Goal: Task Accomplishment & Management: Manage account settings

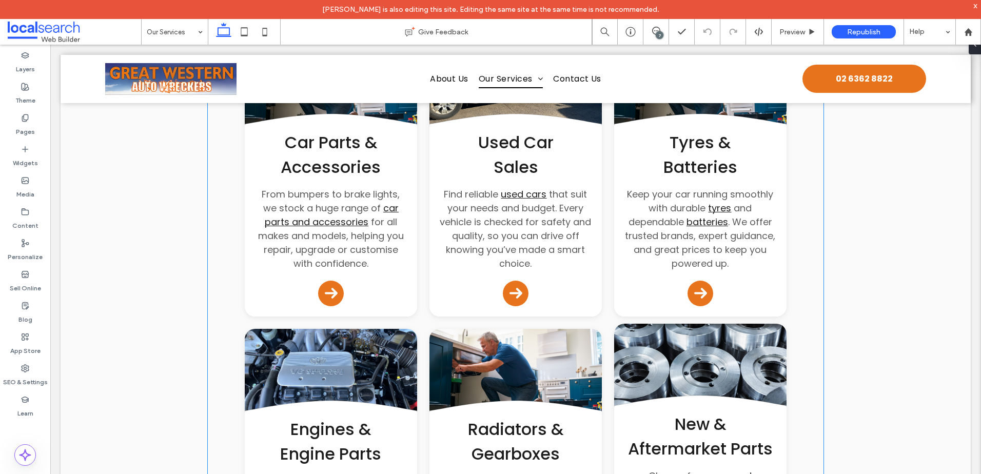
scroll to position [513, 0]
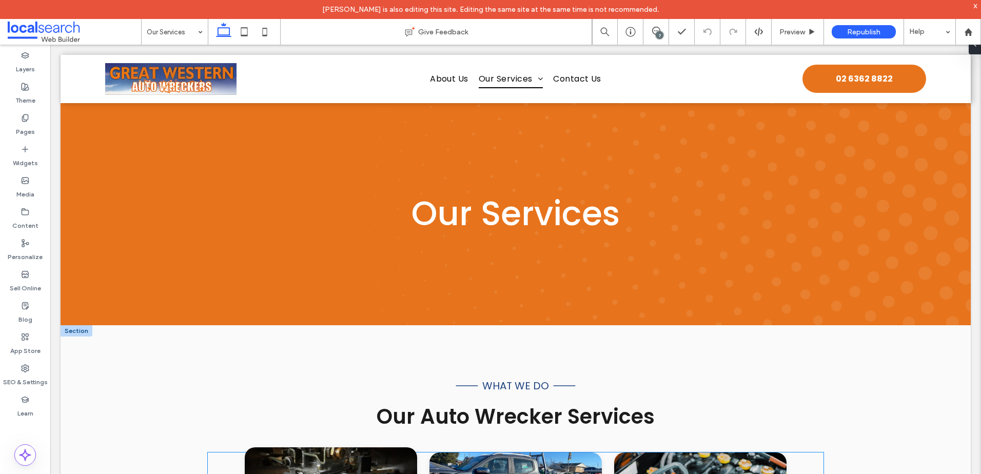
scroll to position [154, 0]
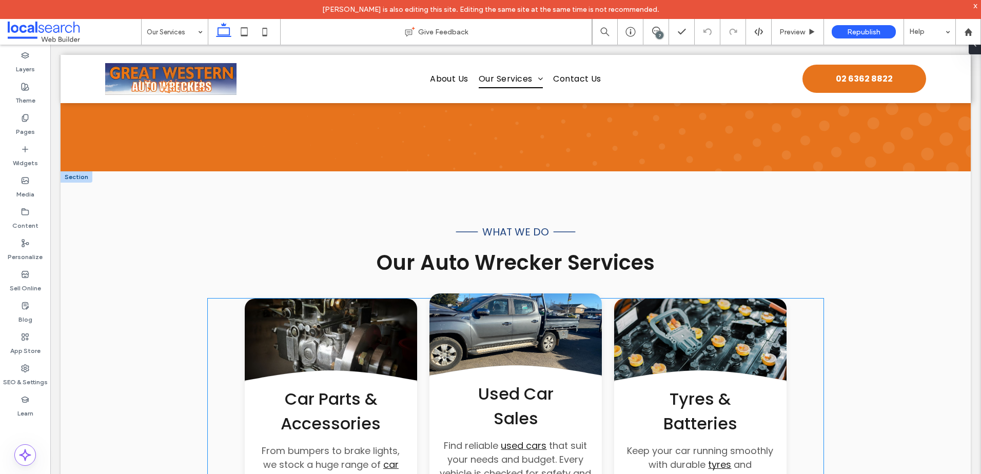
drag, startPoint x: 322, startPoint y: 328, endPoint x: 595, endPoint y: 354, distance: 273.8
click at [322, 328] on link at bounding box center [331, 345] width 172 height 92
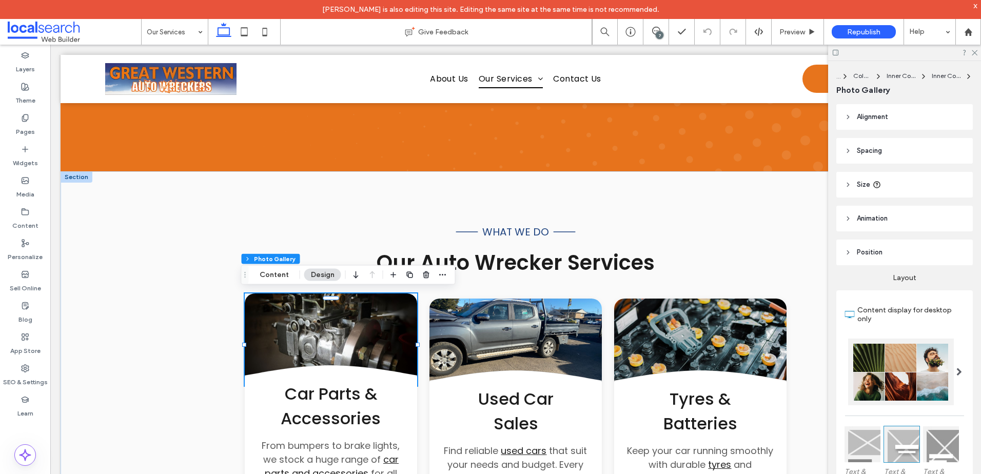
click at [343, 316] on link at bounding box center [331, 340] width 172 height 92
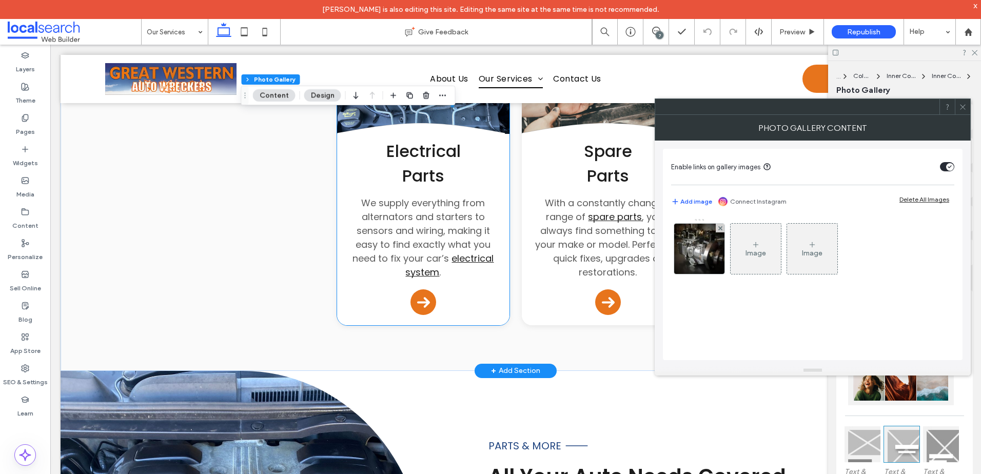
scroll to position [1181, 0]
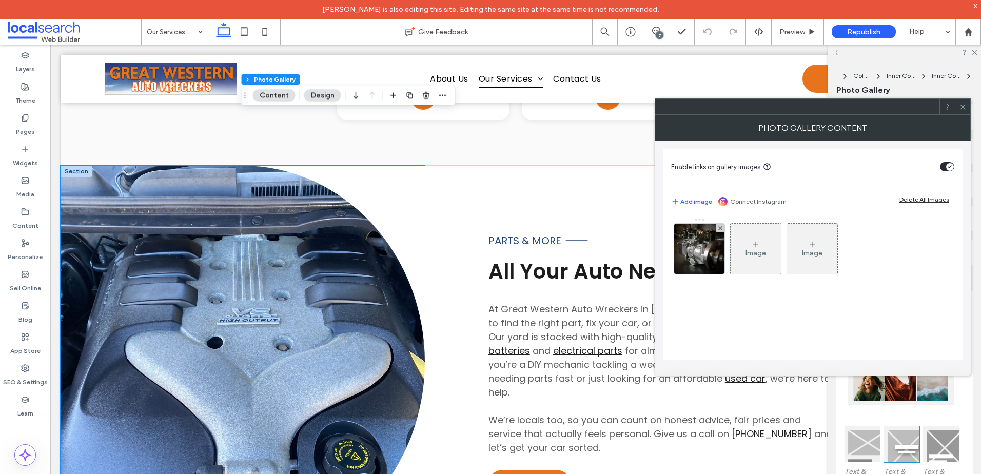
click at [227, 322] on link at bounding box center [243, 362] width 364 height 393
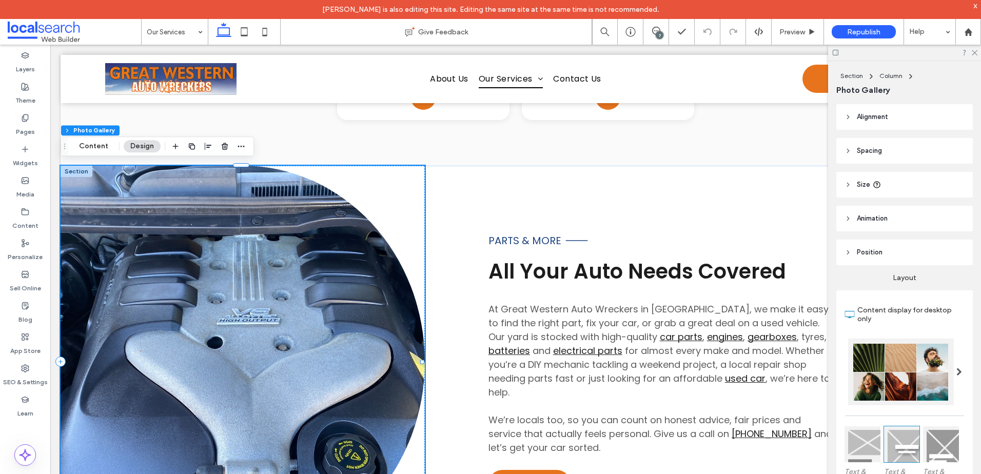
click at [227, 322] on link at bounding box center [243, 362] width 364 height 393
click at [97, 151] on button "Content" at bounding box center [93, 146] width 43 height 12
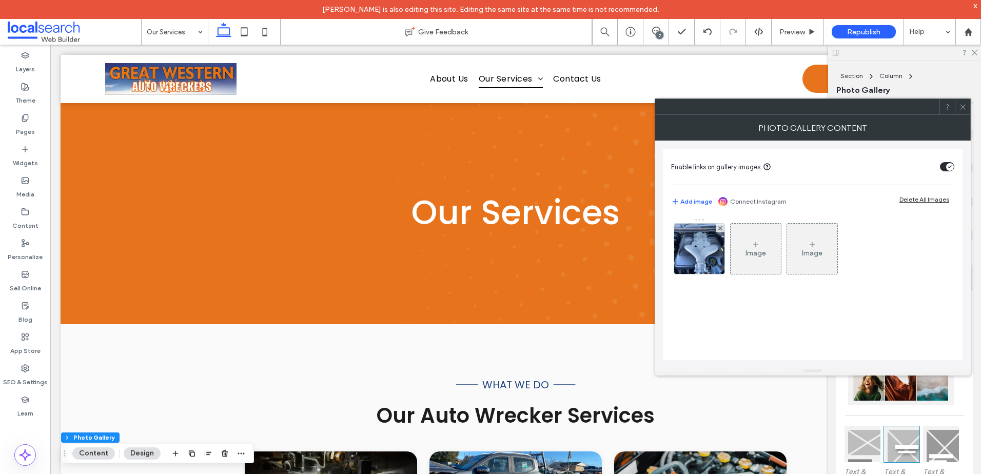
scroll to position [0, 0]
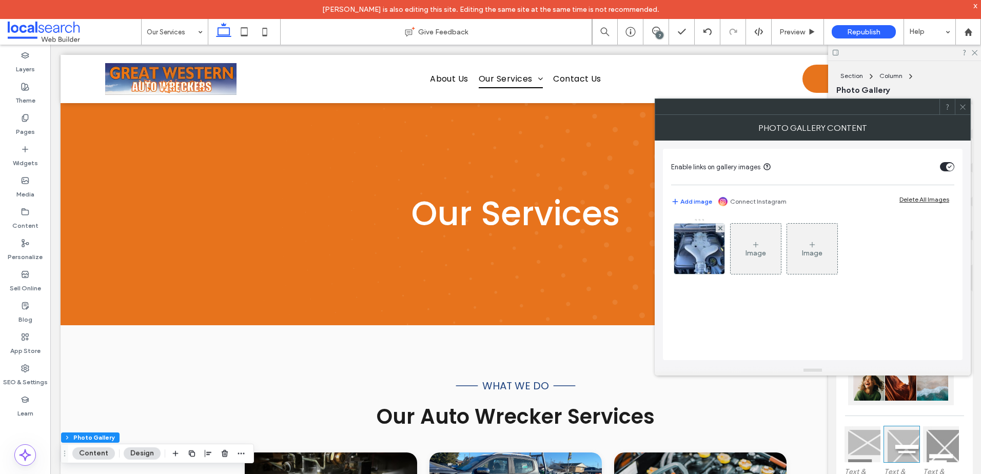
click at [941, 166] on div "toggle" at bounding box center [947, 166] width 14 height 9
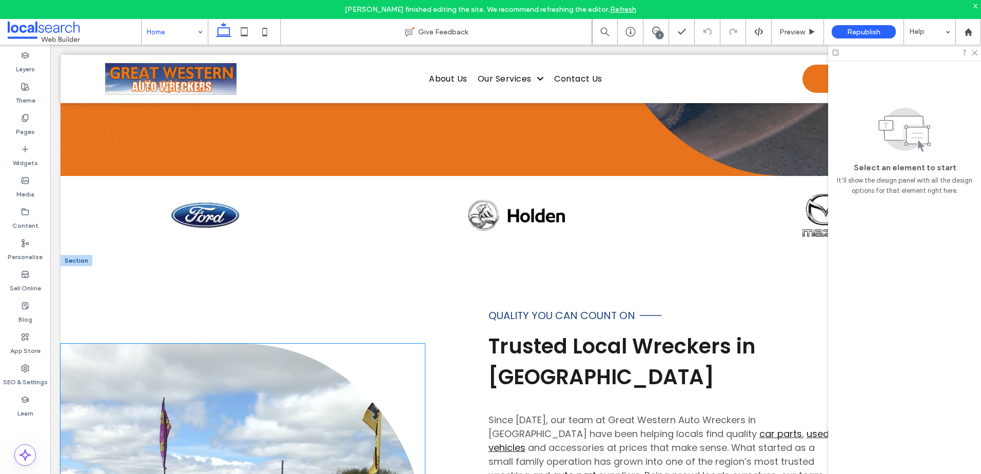
scroll to position [513, 0]
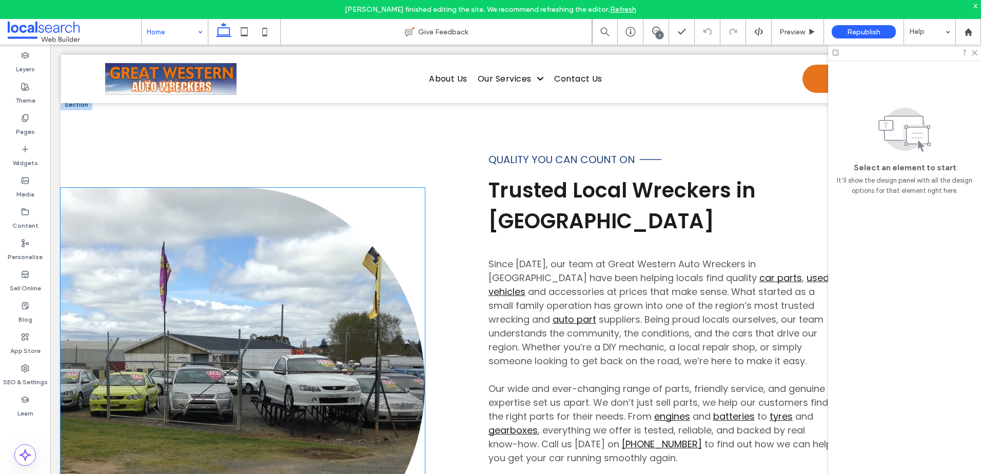
click at [140, 254] on link at bounding box center [243, 384] width 364 height 393
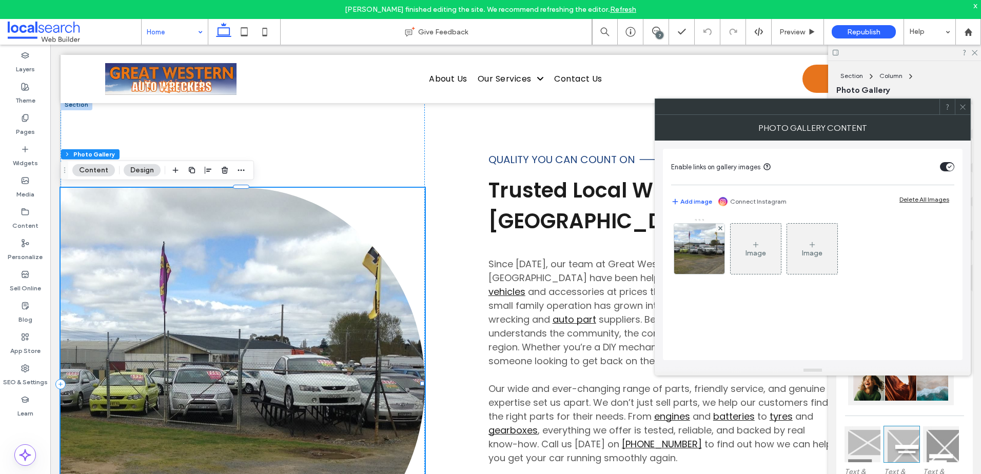
click at [945, 163] on div "toggle" at bounding box center [947, 166] width 14 height 9
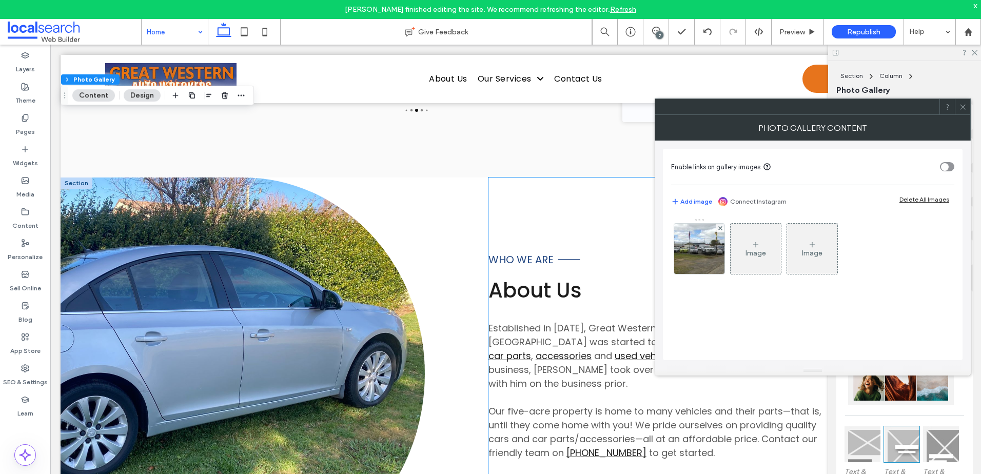
scroll to position [2618, 0]
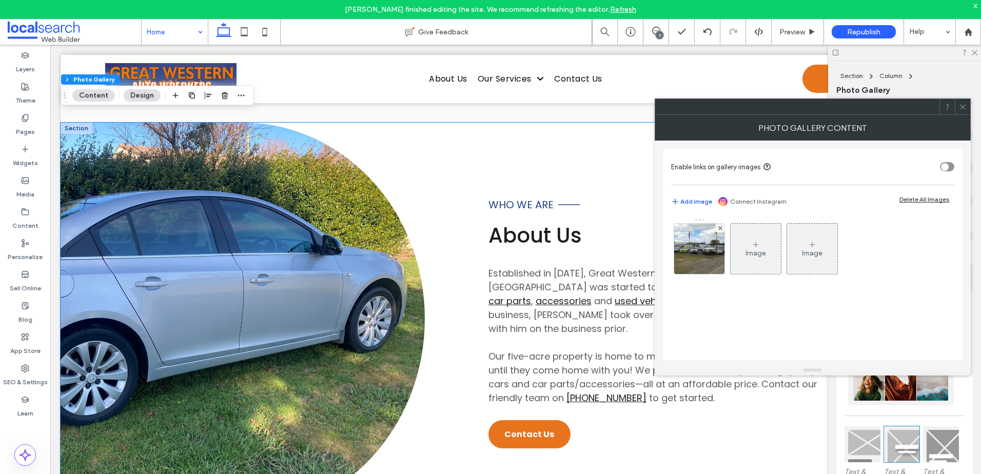
click at [234, 218] on link at bounding box center [243, 319] width 364 height 393
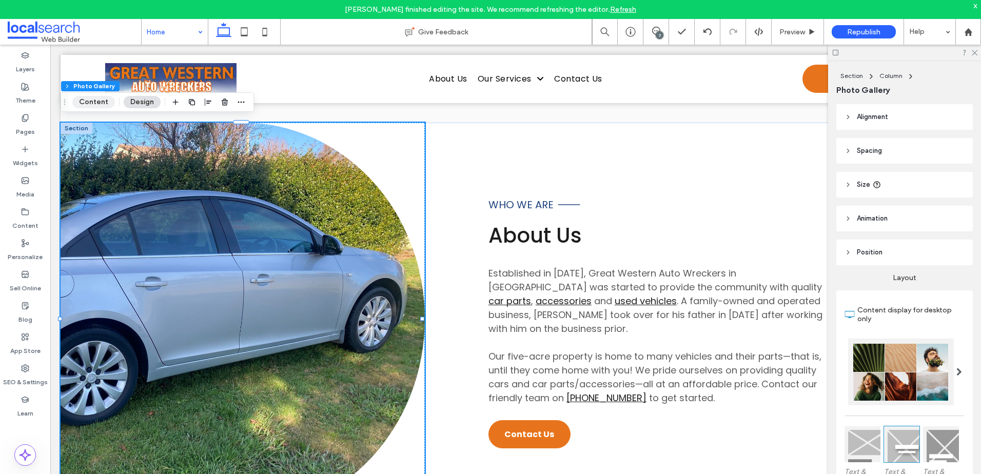
drag, startPoint x: 101, startPoint y: 103, endPoint x: 244, endPoint y: 80, distance: 145.0
click at [101, 103] on button "Content" at bounding box center [93, 102] width 43 height 12
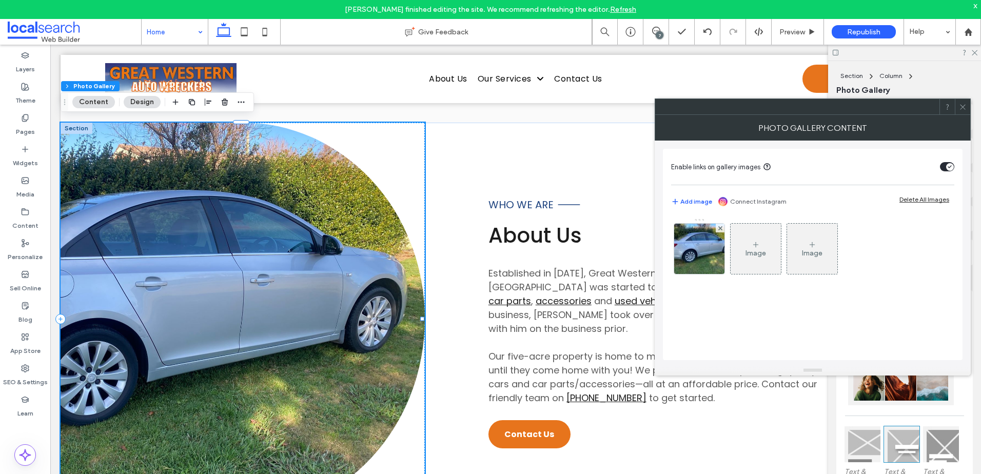
click at [952, 167] on icon "toggle" at bounding box center [950, 166] width 4 height 3
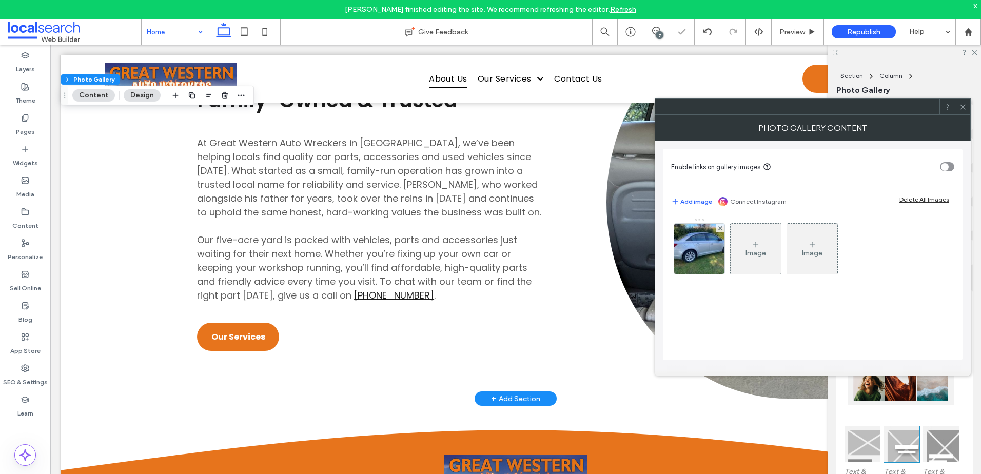
scroll to position [3131, 0]
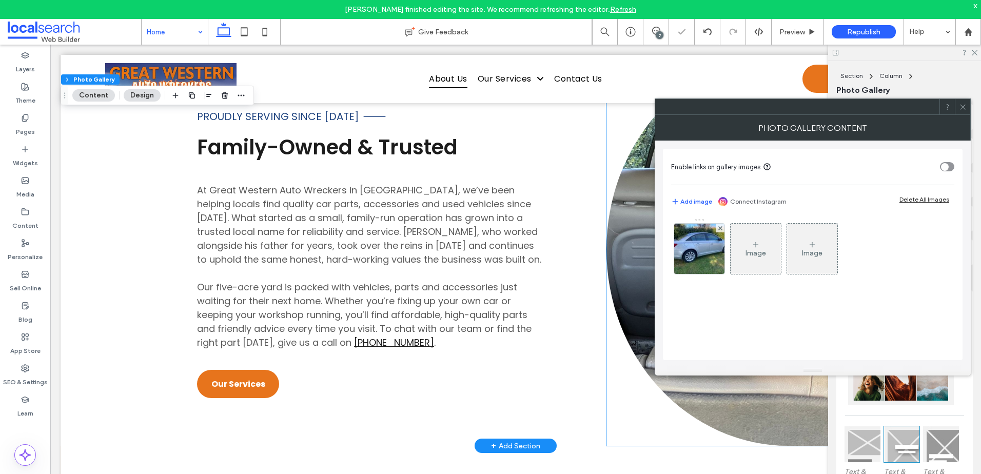
click at [634, 202] on link at bounding box center [789, 249] width 364 height 393
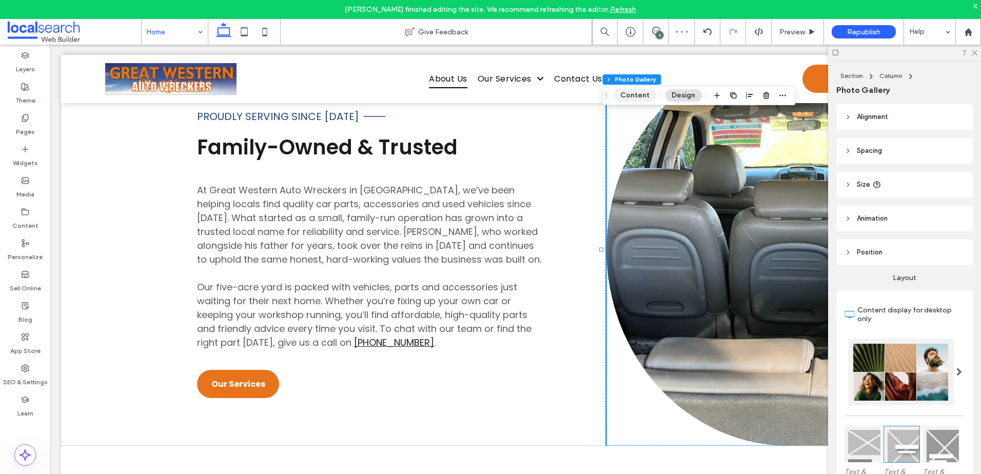
click at [630, 97] on button "Content" at bounding box center [635, 95] width 43 height 12
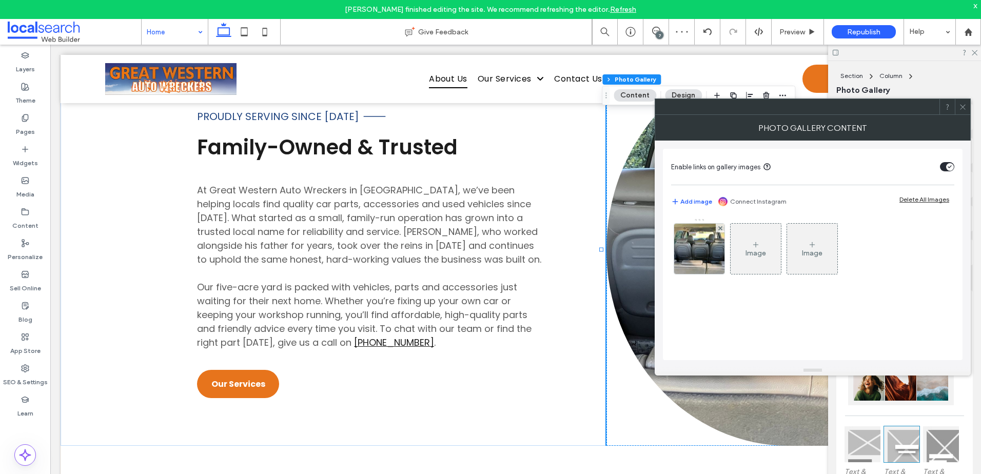
click at [948, 170] on div "toggle" at bounding box center [951, 167] width 8 height 8
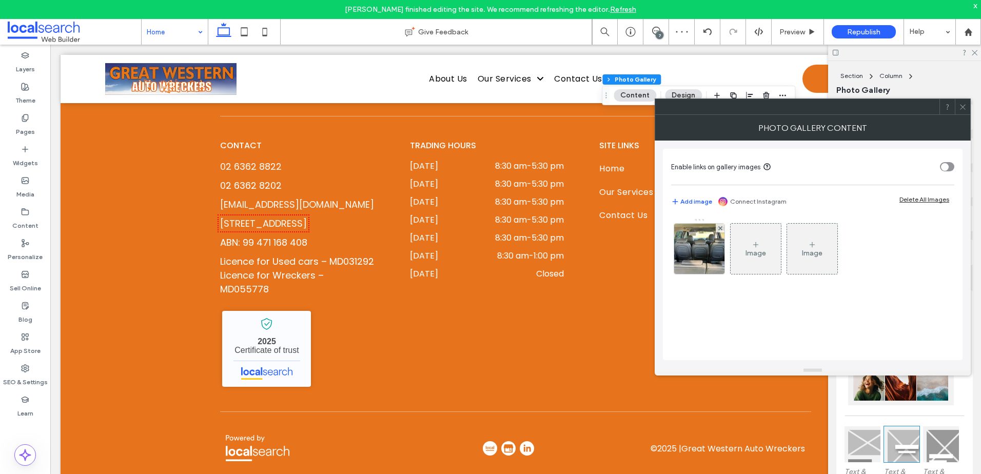
scroll to position [3621, 0]
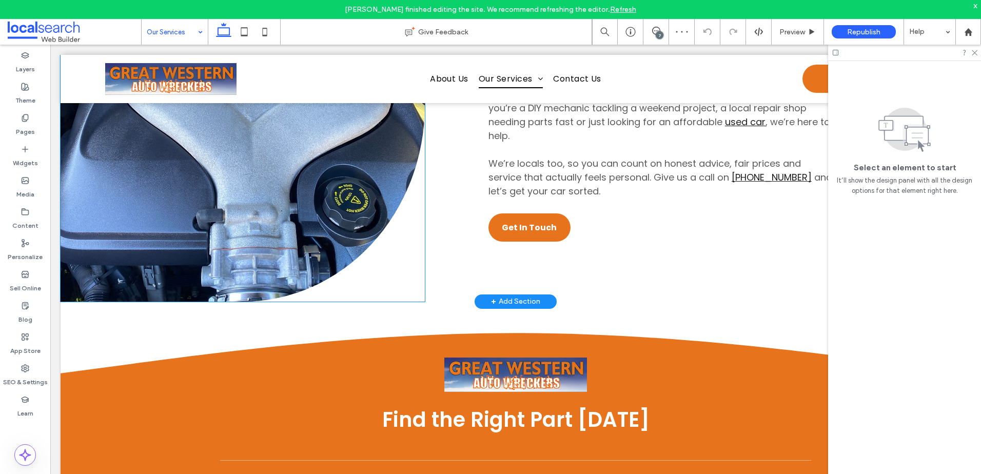
scroll to position [1386, 0]
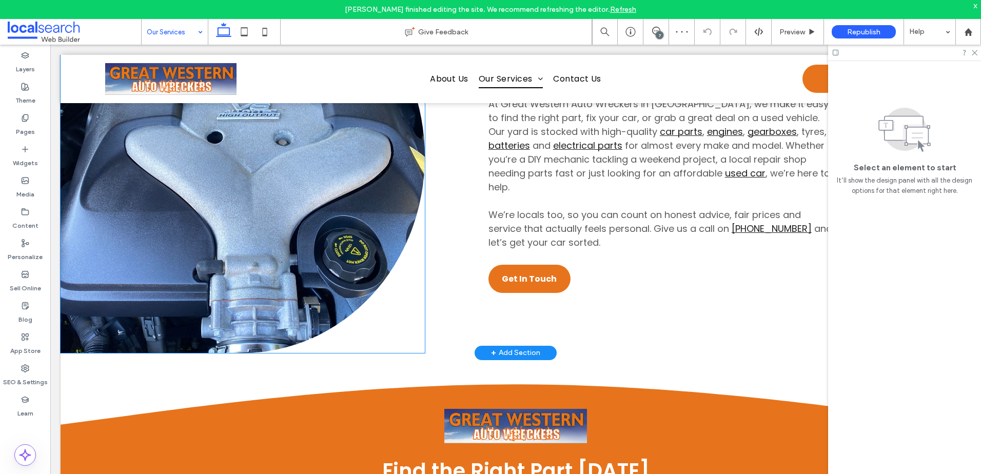
click at [287, 169] on link at bounding box center [243, 156] width 364 height 393
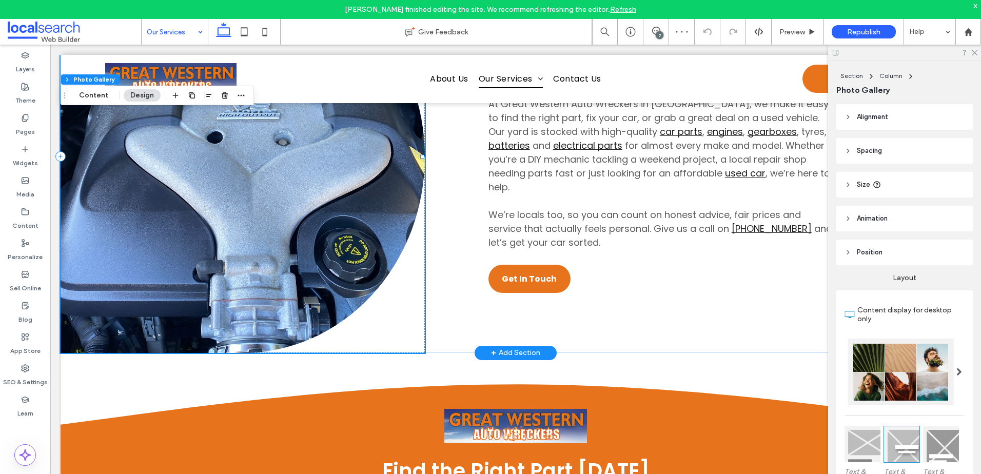
click at [287, 169] on link at bounding box center [243, 156] width 364 height 393
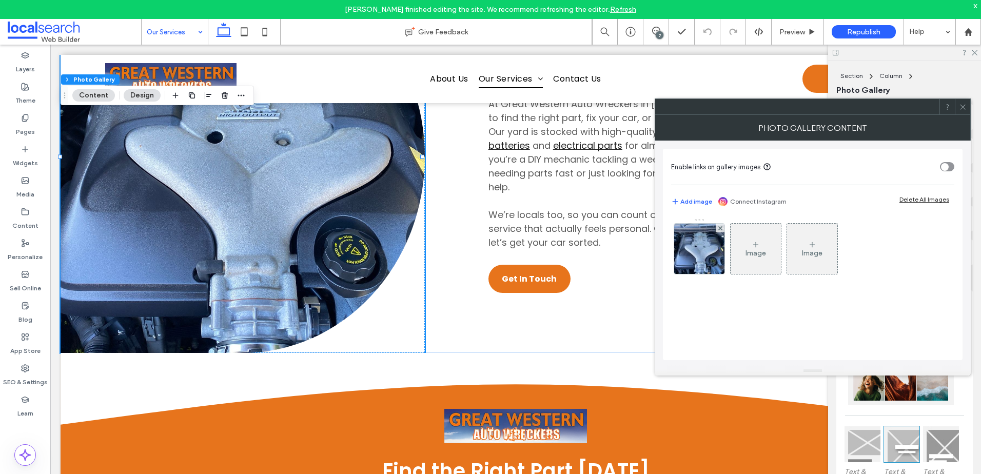
click at [172, 30] on input at bounding box center [172, 32] width 51 height 26
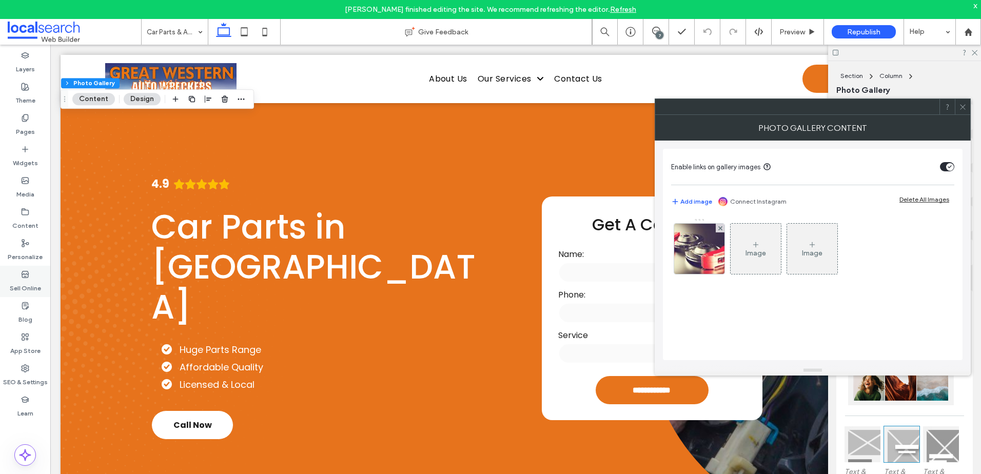
scroll to position [513, 0]
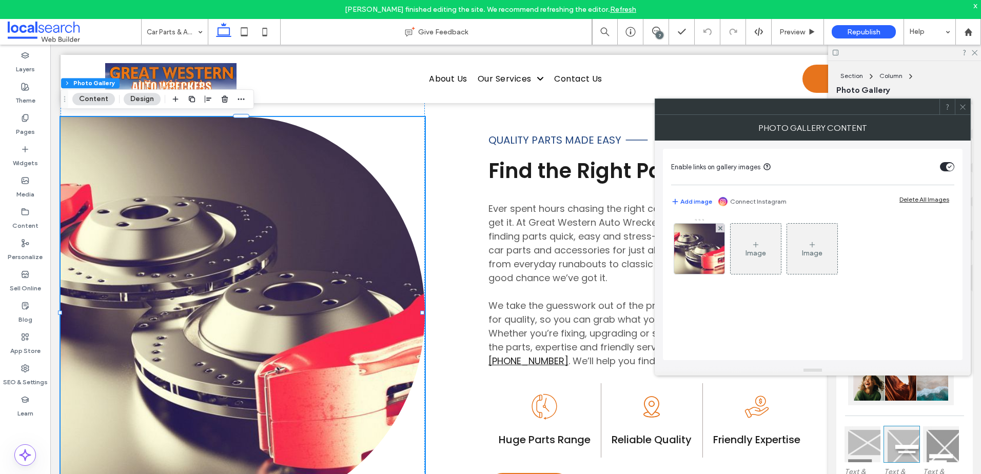
click at [950, 167] on icon "toggle" at bounding box center [950, 166] width 4 height 3
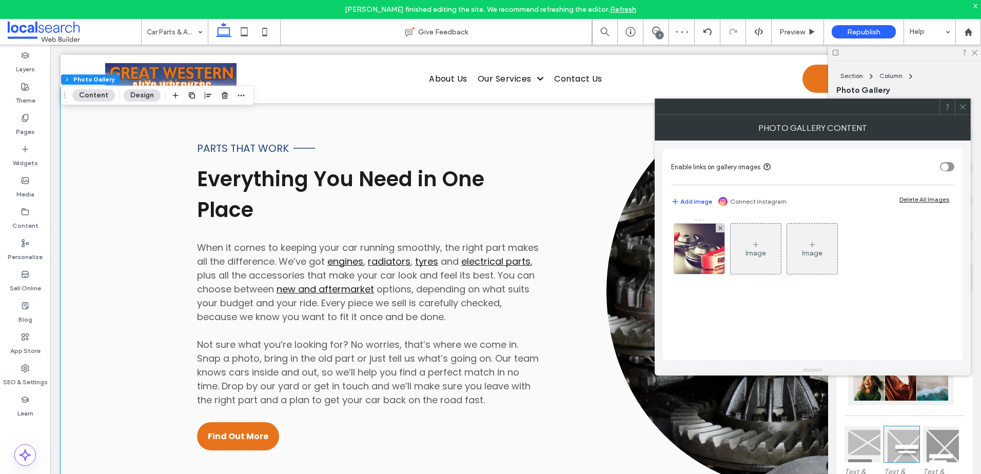
scroll to position [924, 0]
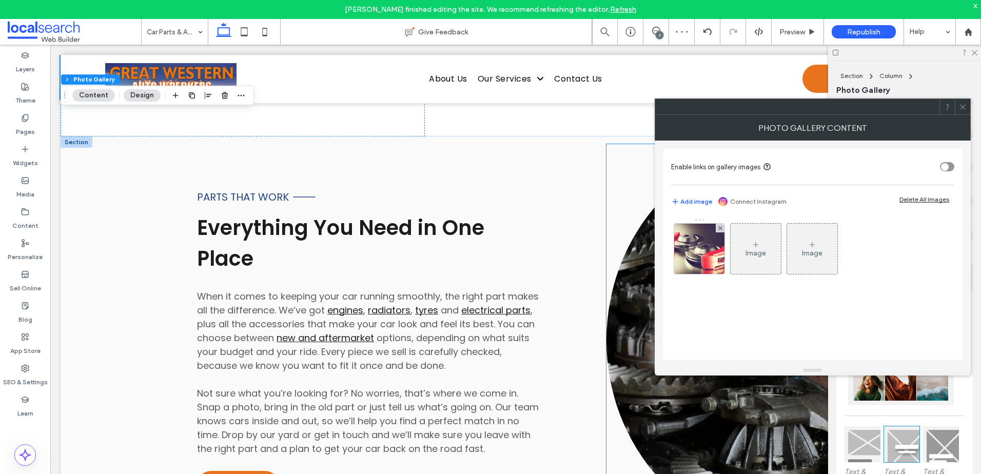
click at [626, 286] on link at bounding box center [789, 340] width 364 height 393
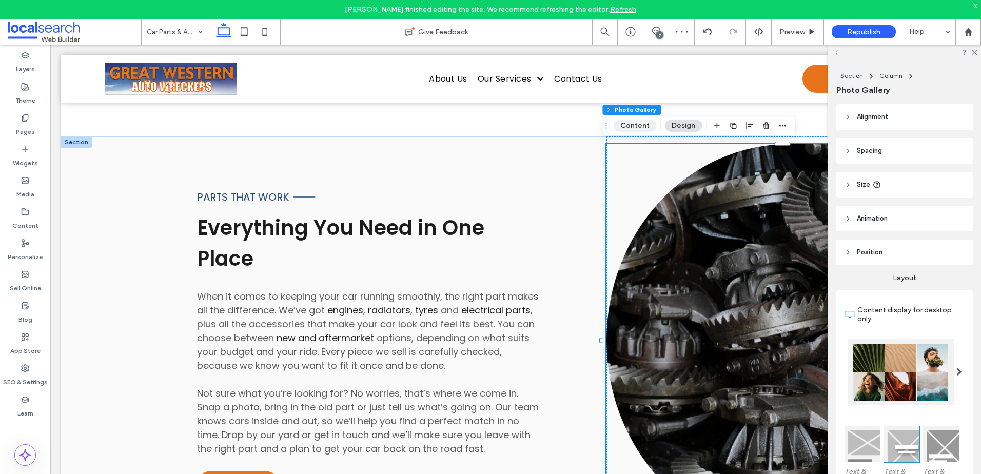
drag, startPoint x: 632, startPoint y: 117, endPoint x: 634, endPoint y: 123, distance: 7.1
click at [634, 122] on div "Section Column Photo Gallery Content Design" at bounding box center [699, 126] width 194 height 20
click at [636, 126] on button "Content" at bounding box center [635, 126] width 43 height 12
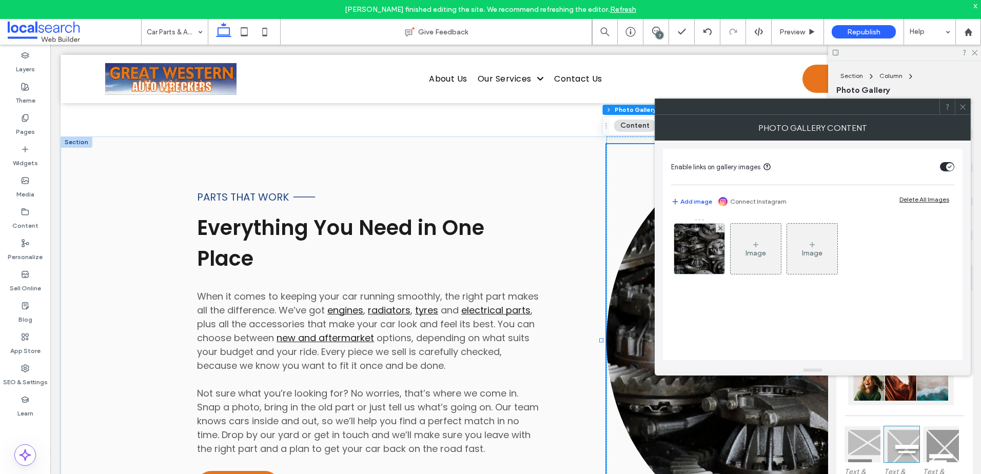
click at [946, 166] on div "toggle" at bounding box center [947, 166] width 14 height 9
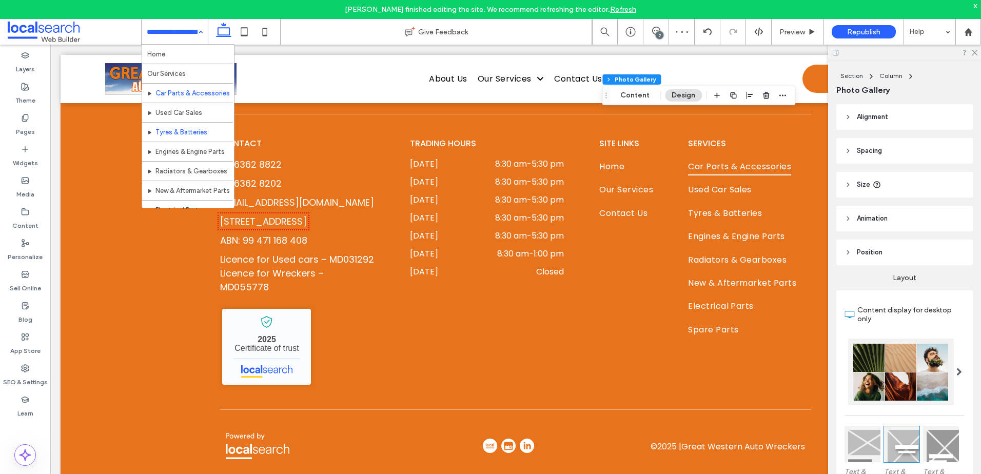
scroll to position [50, 0]
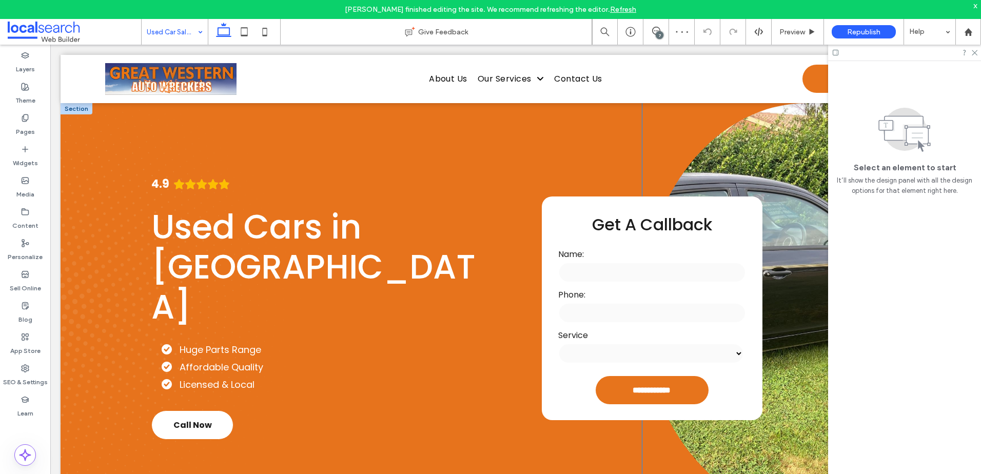
click at [770, 187] on link at bounding box center [807, 308] width 329 height 411
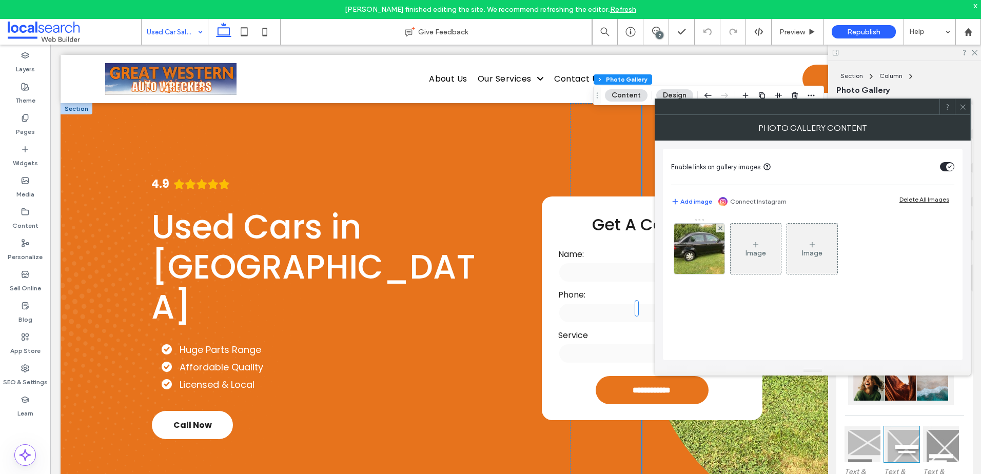
click at [951, 166] on icon "toggle" at bounding box center [950, 166] width 4 height 3
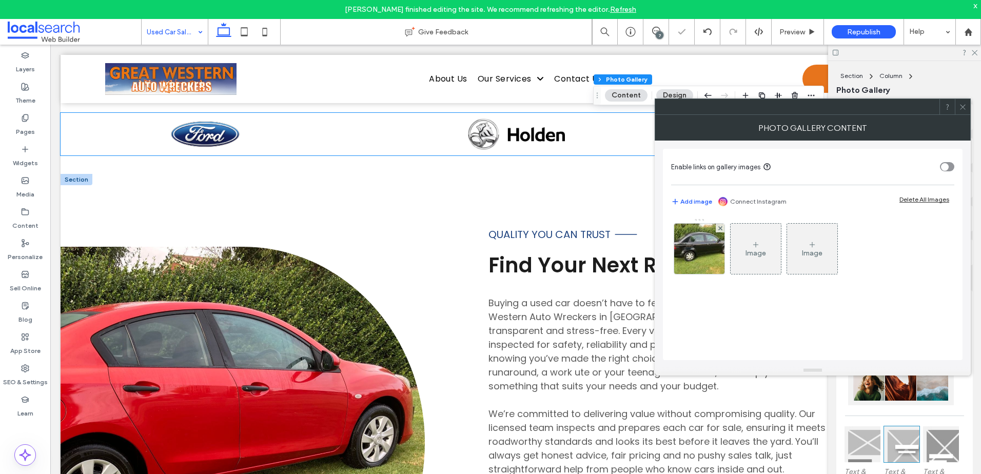
scroll to position [513, 0]
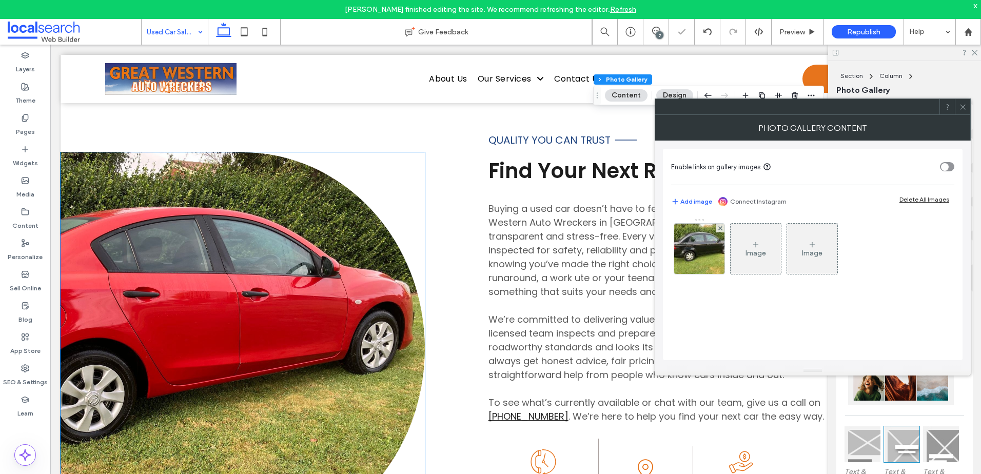
click at [234, 251] on link at bounding box center [243, 348] width 364 height 393
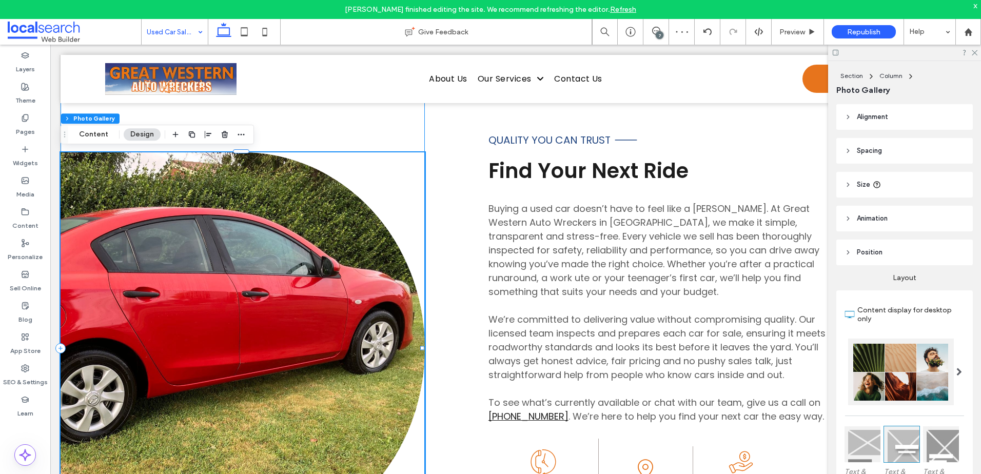
click at [104, 149] on div at bounding box center [243, 349] width 364 height 538
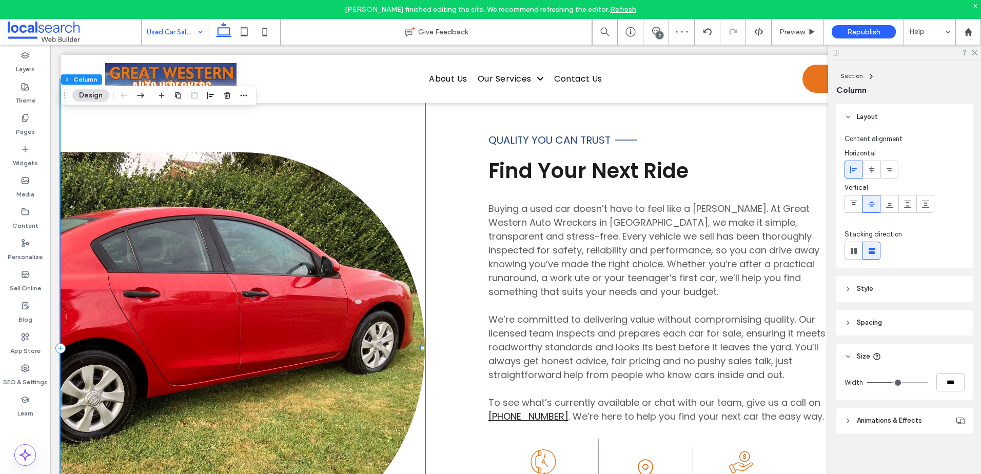
click at [107, 163] on link at bounding box center [243, 348] width 364 height 393
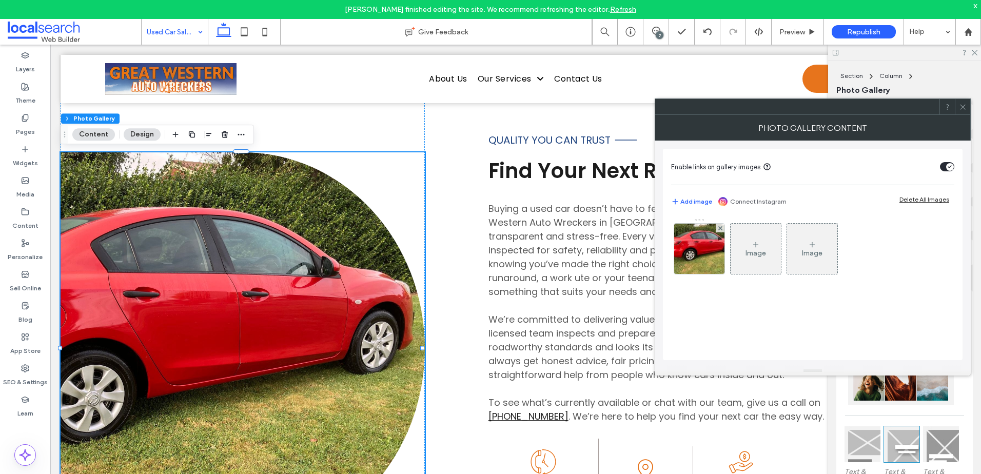
click at [952, 169] on div "toggle" at bounding box center [951, 167] width 8 height 8
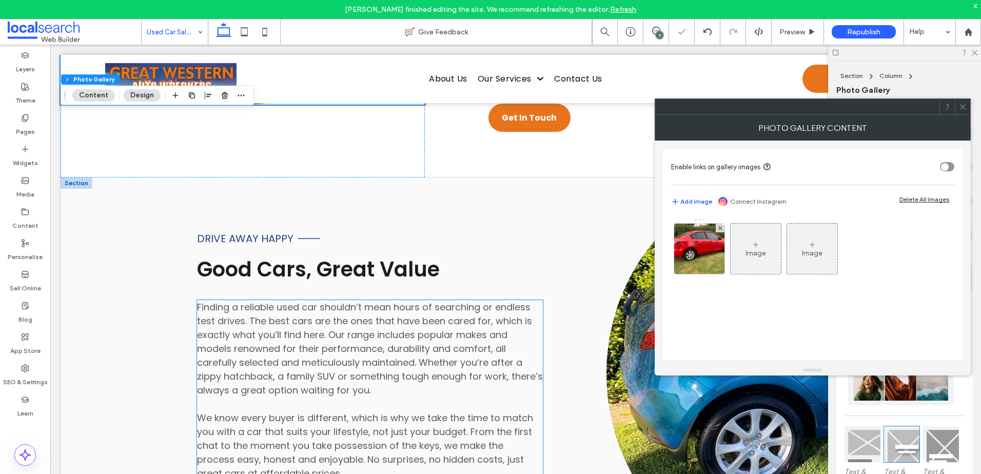
scroll to position [924, 0]
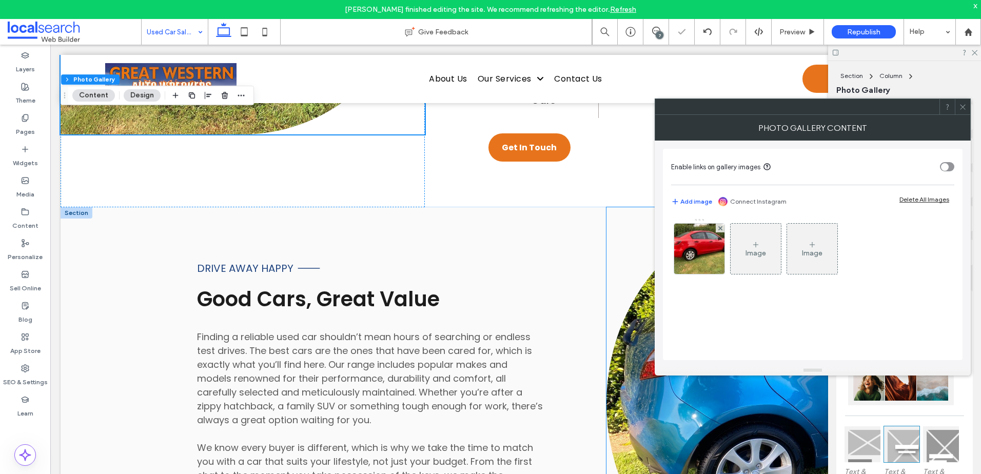
click at [617, 356] on link at bounding box center [789, 403] width 364 height 393
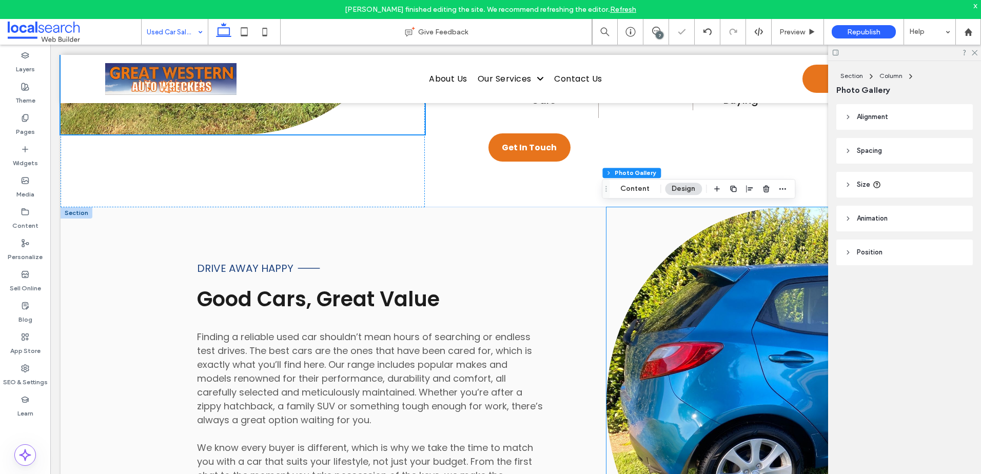
click at [617, 356] on link at bounding box center [789, 403] width 364 height 393
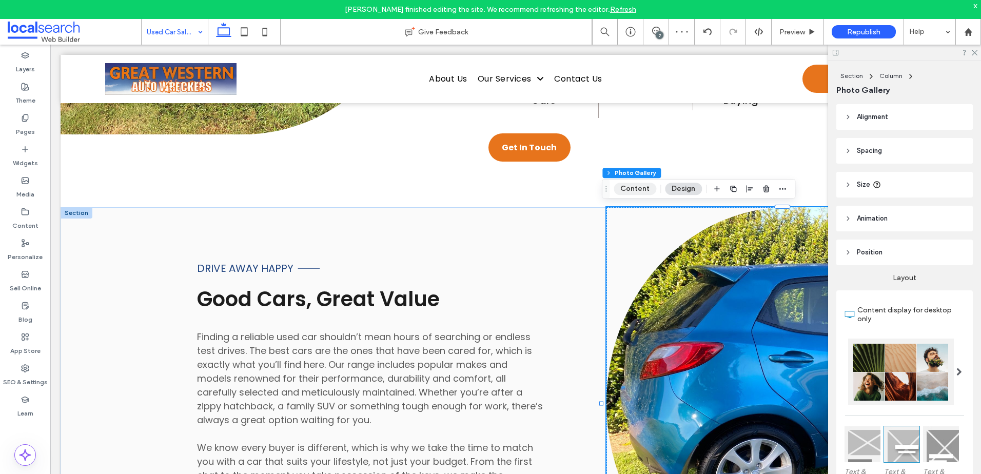
click at [634, 189] on button "Content" at bounding box center [635, 189] width 43 height 12
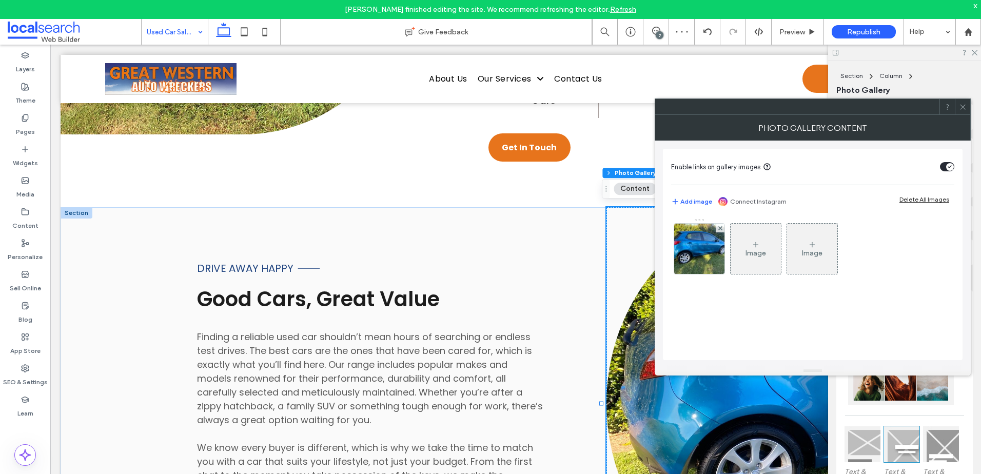
click at [946, 166] on div "toggle" at bounding box center [947, 166] width 14 height 9
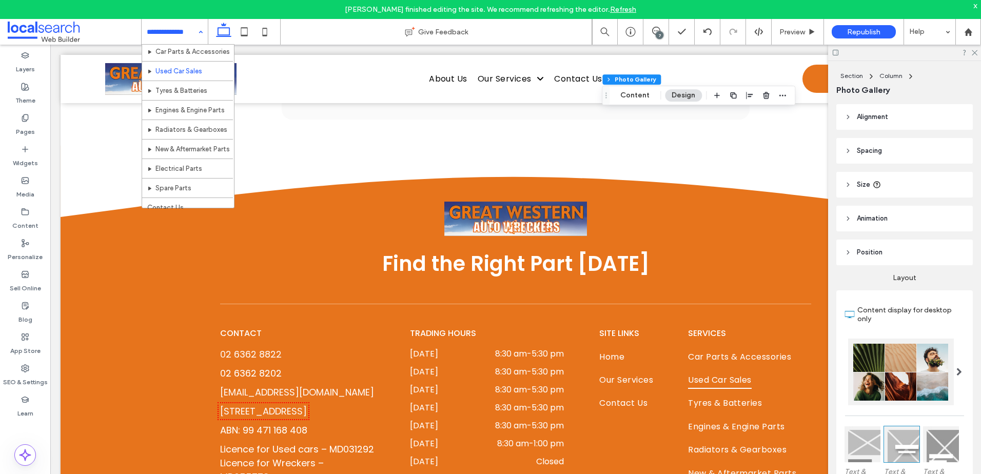
scroll to position [50, 0]
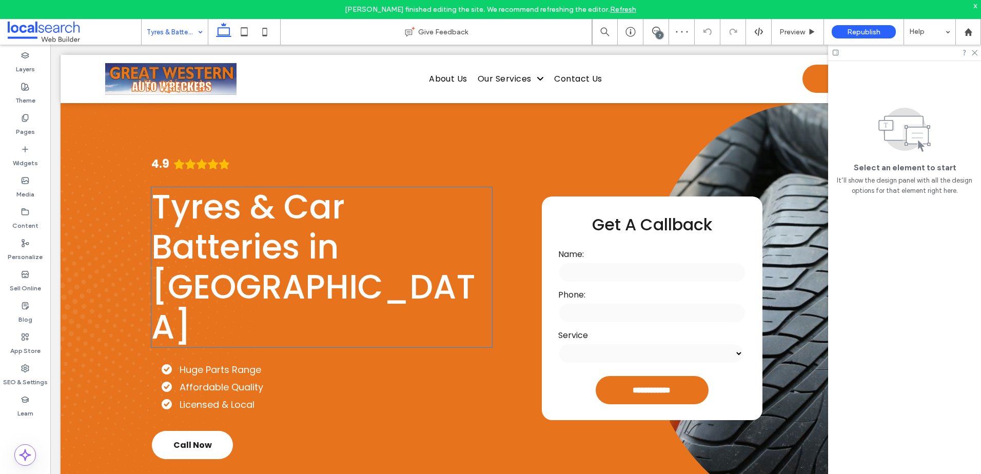
scroll to position [103, 0]
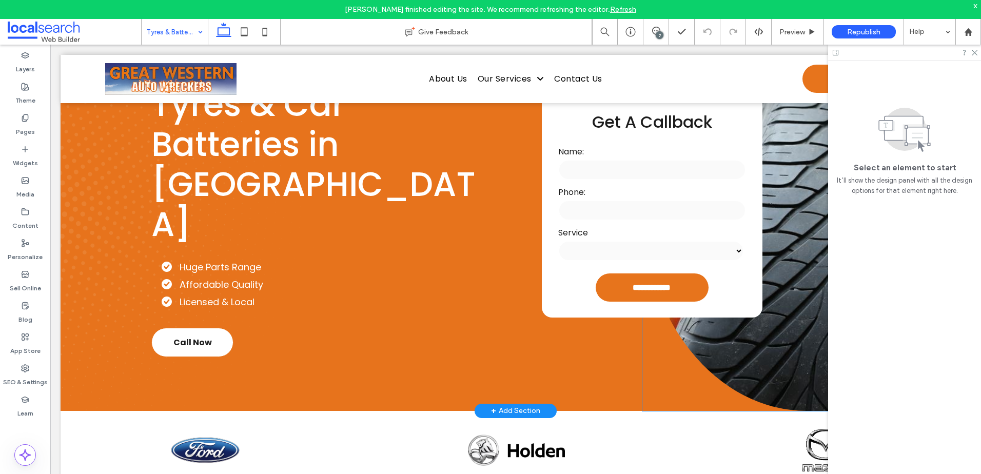
click at [786, 304] on link at bounding box center [807, 206] width 329 height 411
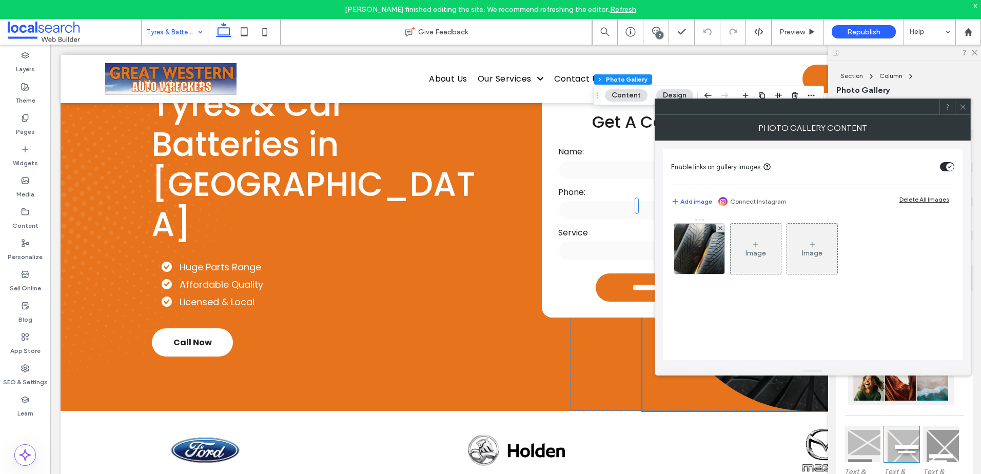
click at [947, 168] on div "toggle" at bounding box center [951, 167] width 8 height 8
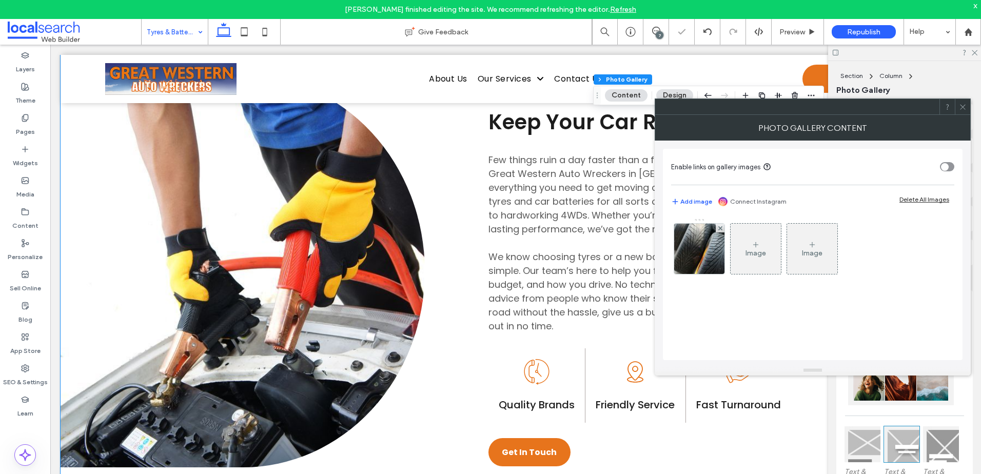
scroll to position [719, 0]
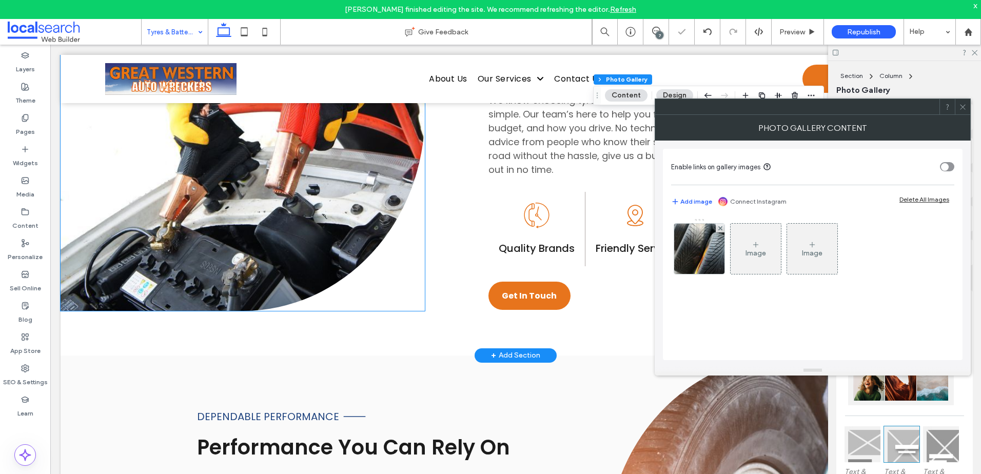
click at [380, 209] on link at bounding box center [243, 114] width 364 height 393
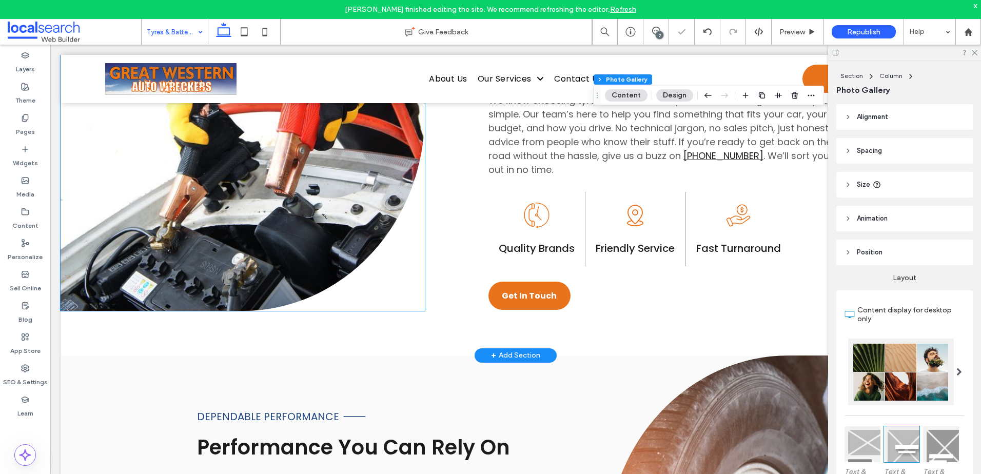
click at [380, 209] on link at bounding box center [243, 114] width 364 height 393
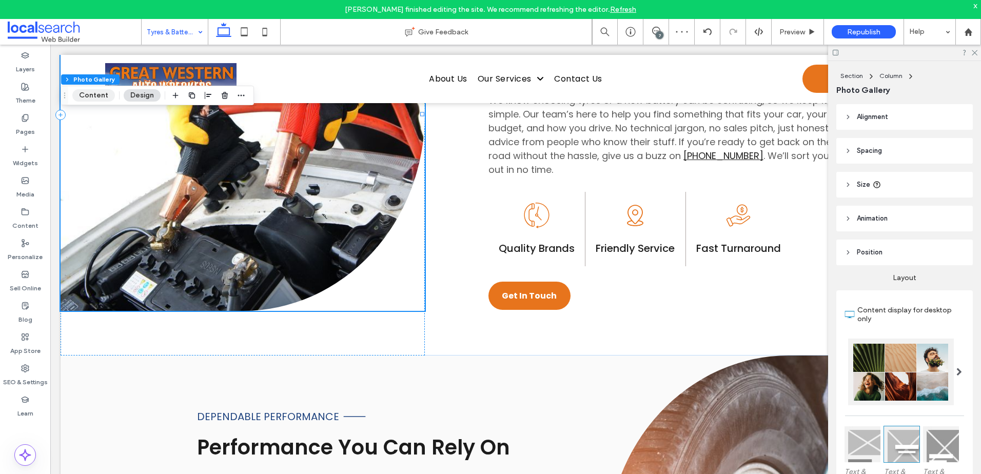
click at [101, 93] on button "Content" at bounding box center [93, 95] width 43 height 12
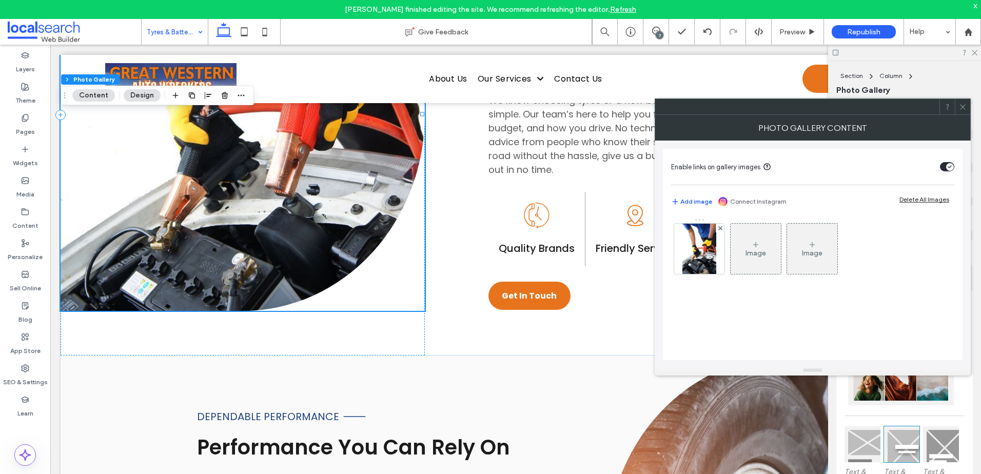
drag, startPoint x: 950, startPoint y: 162, endPoint x: 683, endPoint y: 215, distance: 272.0
click at [949, 162] on div "toggle" at bounding box center [947, 166] width 14 height 9
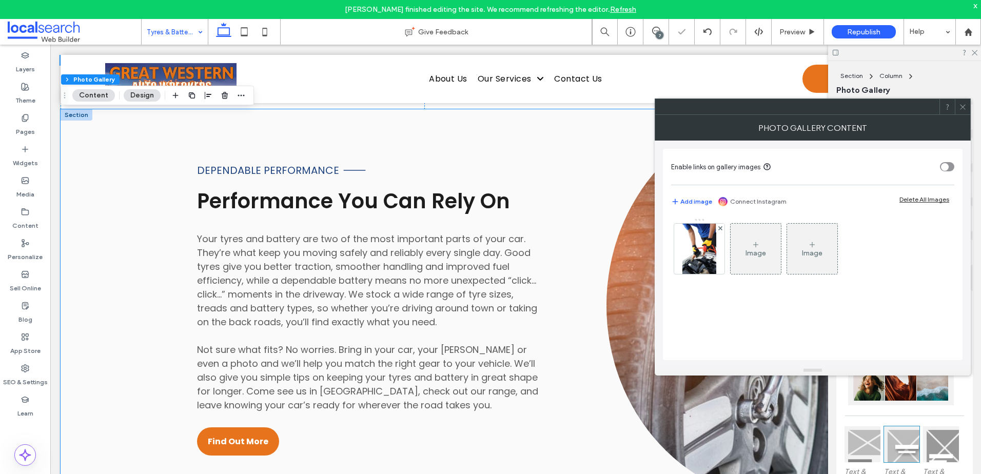
scroll to position [975, 0]
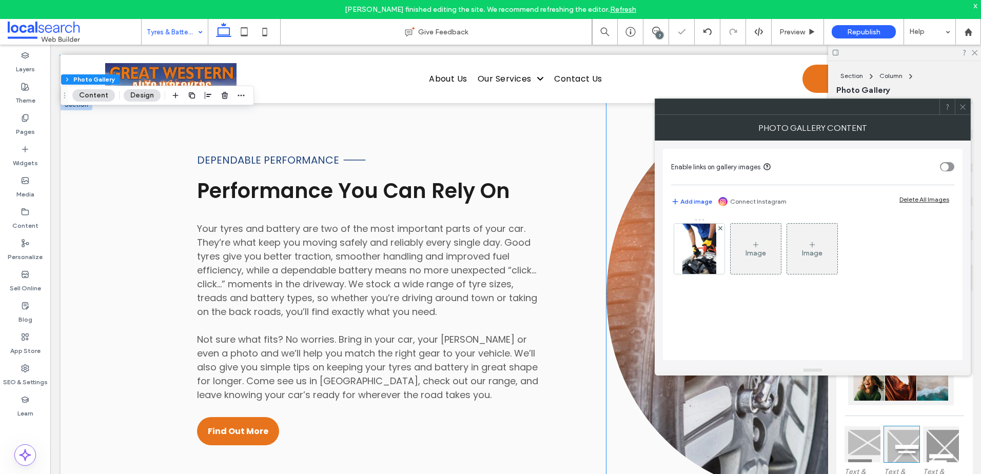
click at [629, 347] on link at bounding box center [789, 295] width 364 height 393
click at [630, 346] on link at bounding box center [789, 295] width 364 height 393
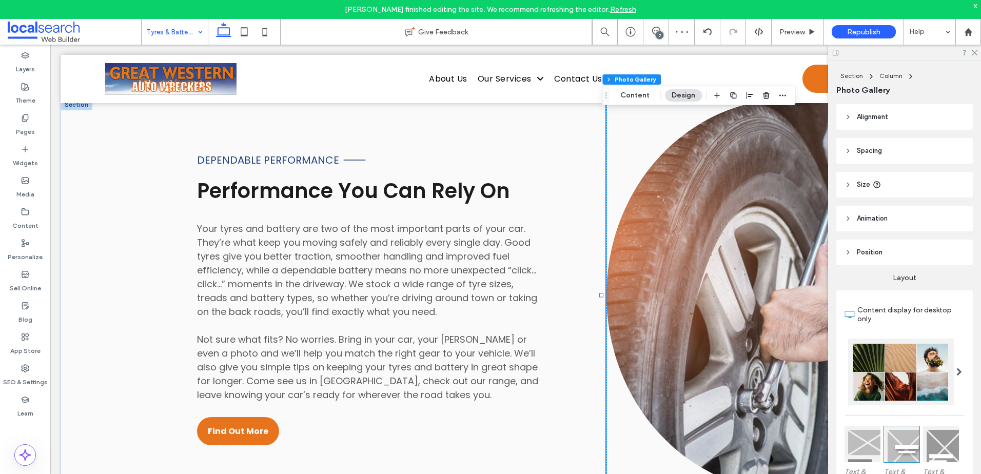
click at [625, 88] on div "Section Column Photo Gallery Content Design" at bounding box center [699, 96] width 194 height 20
click at [626, 92] on button "Content" at bounding box center [635, 95] width 43 height 12
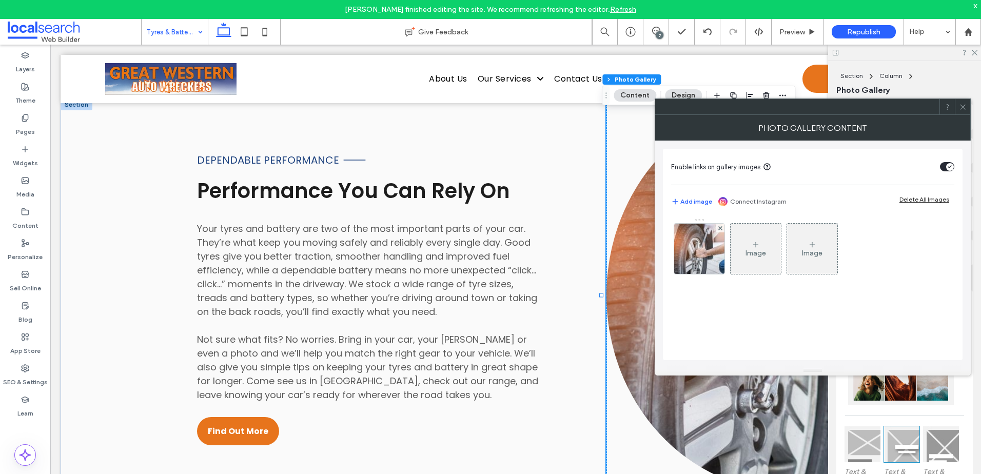
click at [947, 164] on div "toggle" at bounding box center [951, 167] width 8 height 8
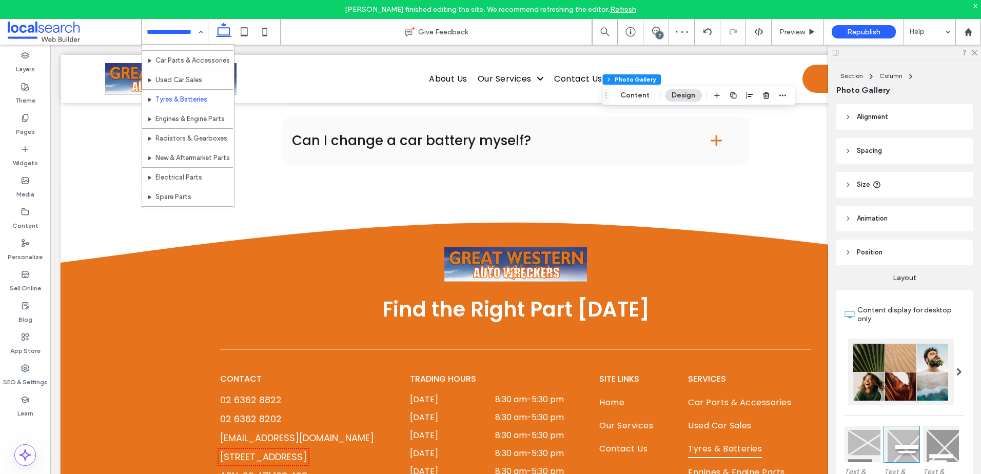
scroll to position [50, 0]
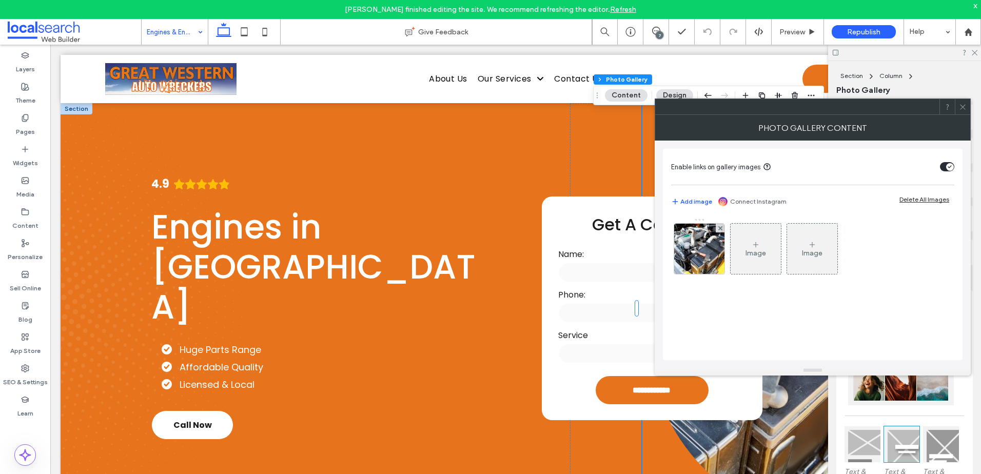
click at [953, 164] on div "toggle" at bounding box center [951, 167] width 8 height 8
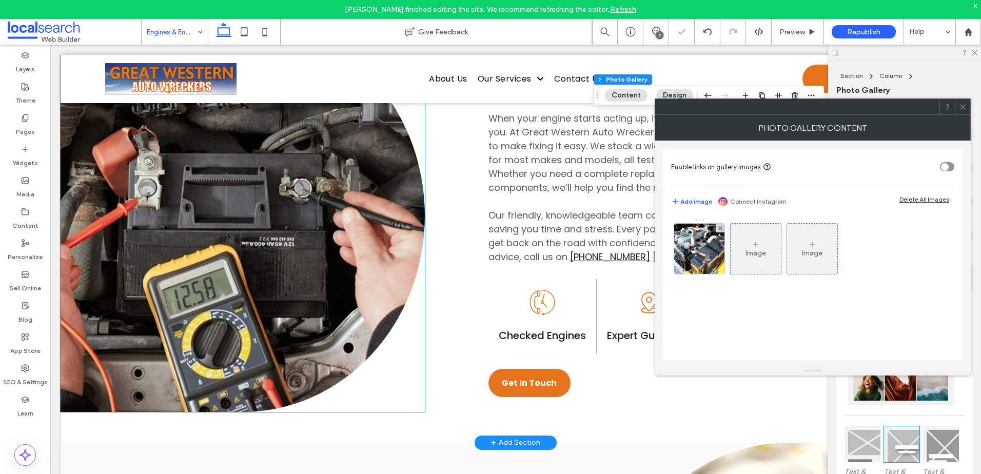
scroll to position [667, 0]
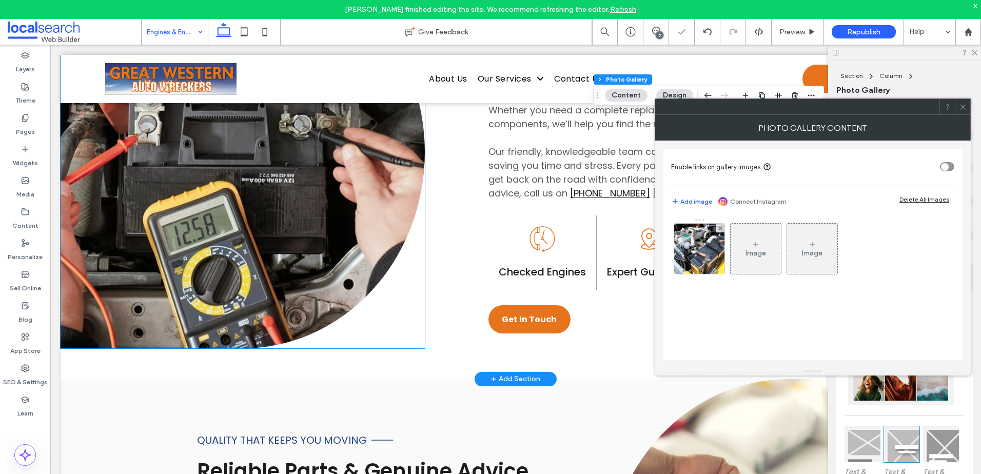
click at [379, 217] on link at bounding box center [243, 152] width 364 height 393
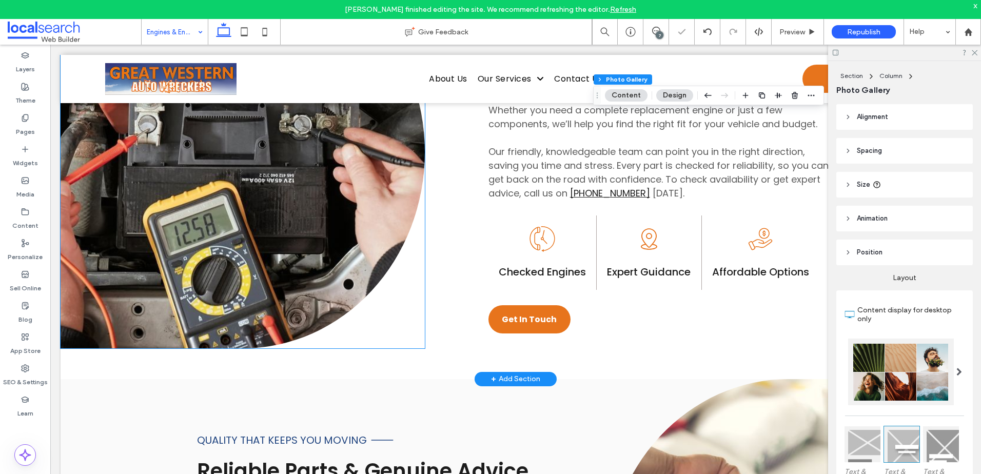
click at [379, 217] on link at bounding box center [243, 152] width 364 height 393
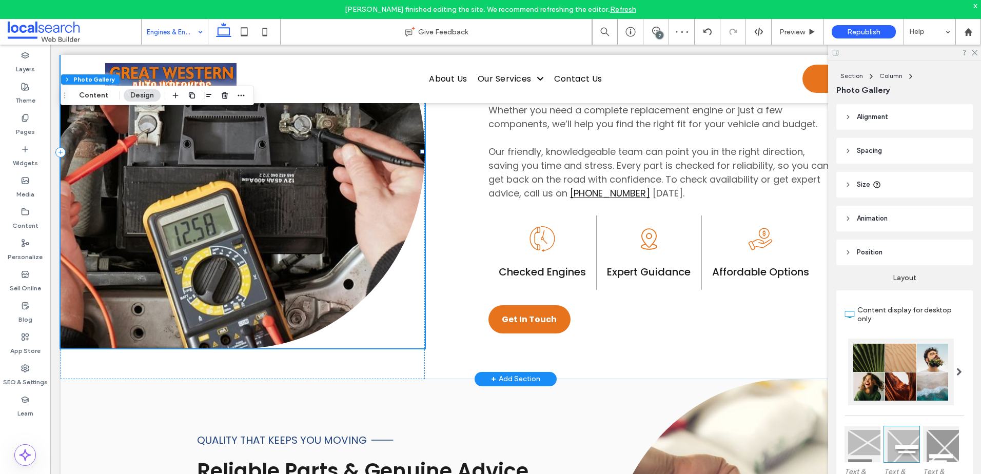
click at [188, 180] on link at bounding box center [243, 152] width 364 height 393
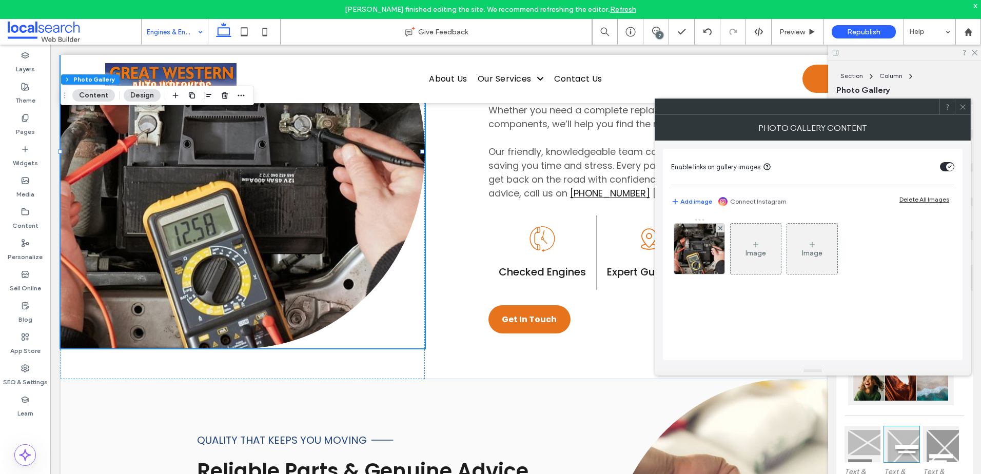
click at [942, 169] on div "toggle" at bounding box center [947, 166] width 14 height 9
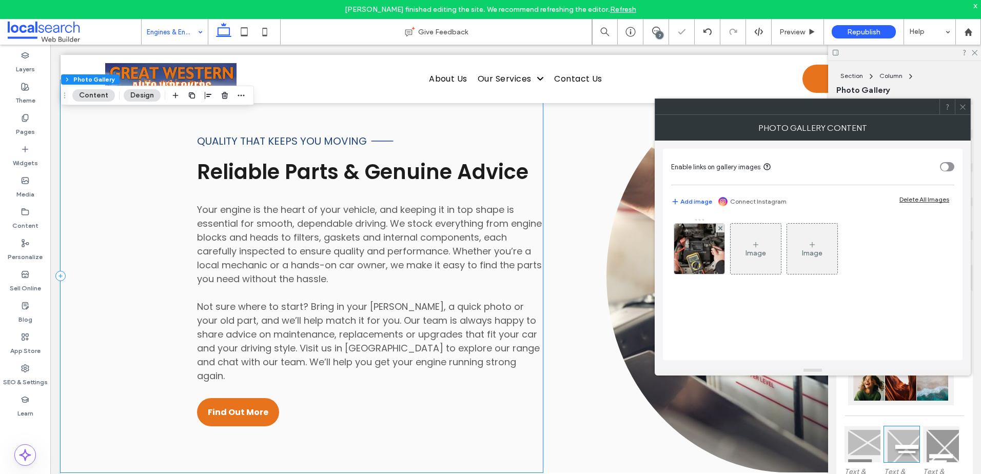
scroll to position [1078, 0]
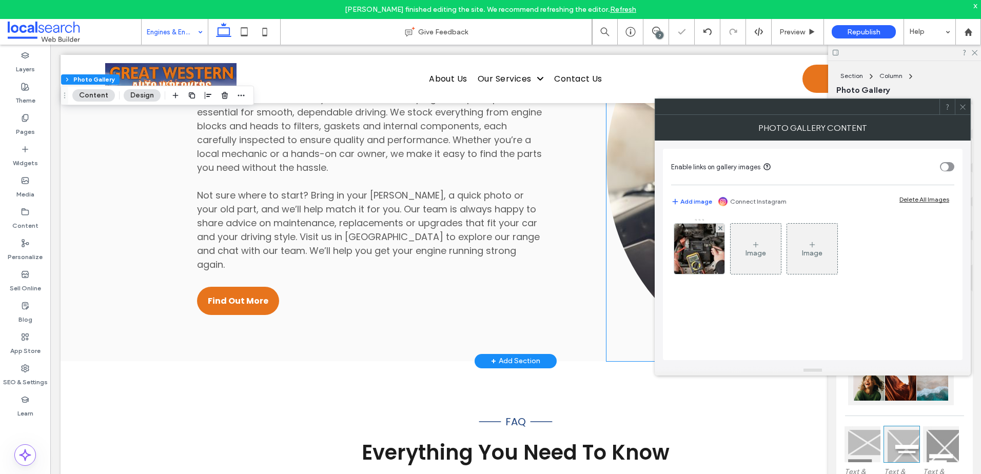
click at [623, 203] on link at bounding box center [789, 165] width 364 height 393
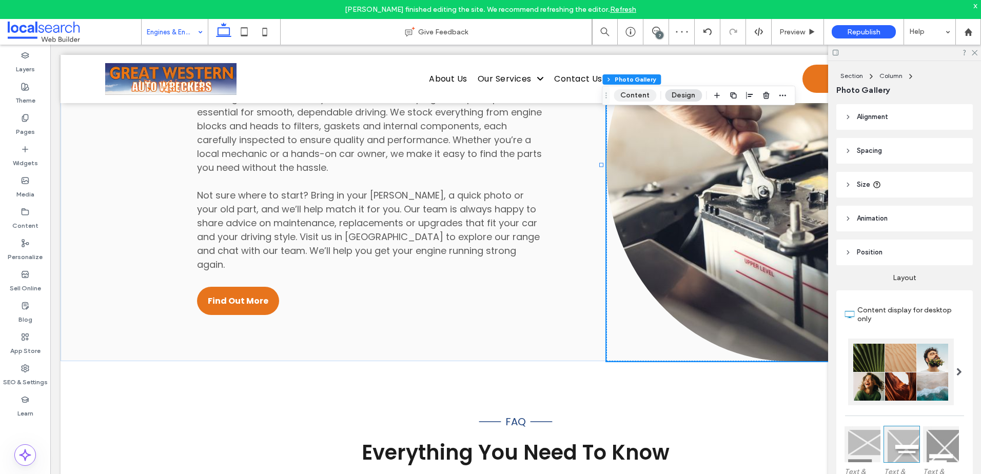
click at [633, 100] on button "Content" at bounding box center [635, 95] width 43 height 12
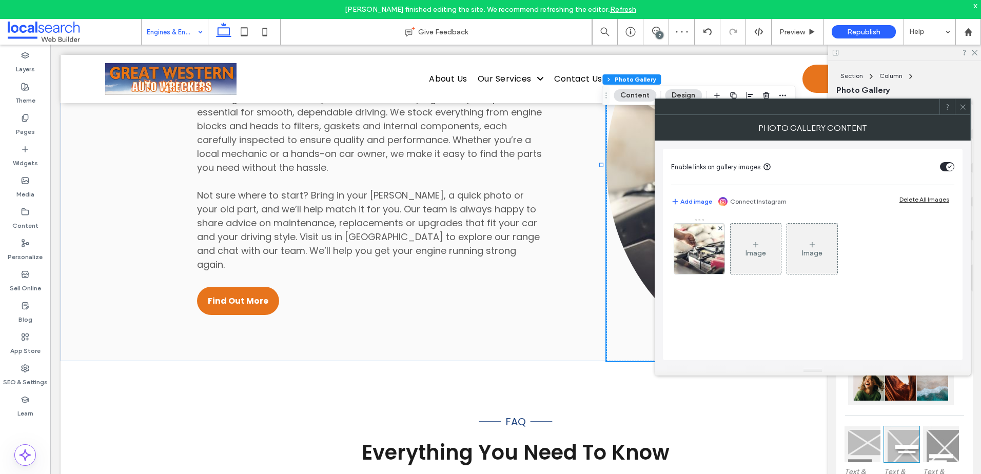
click at [950, 164] on div "toggle" at bounding box center [951, 167] width 8 height 8
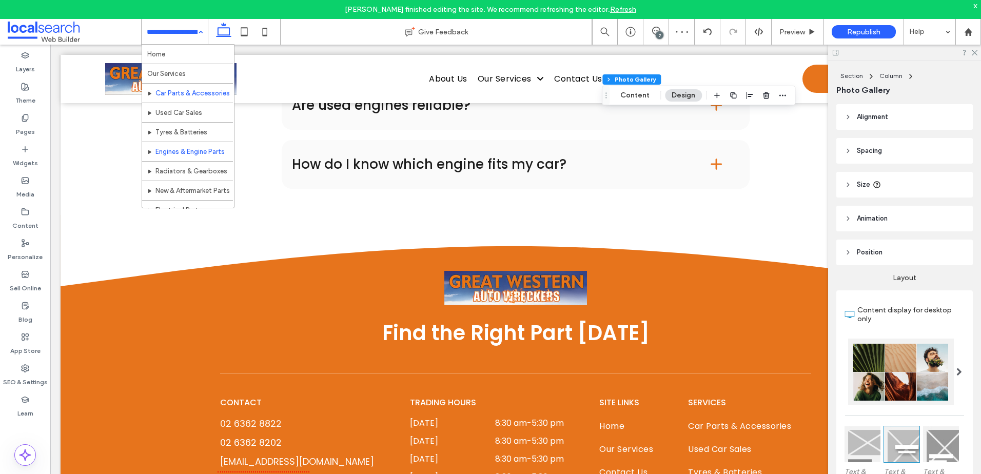
scroll to position [50, 0]
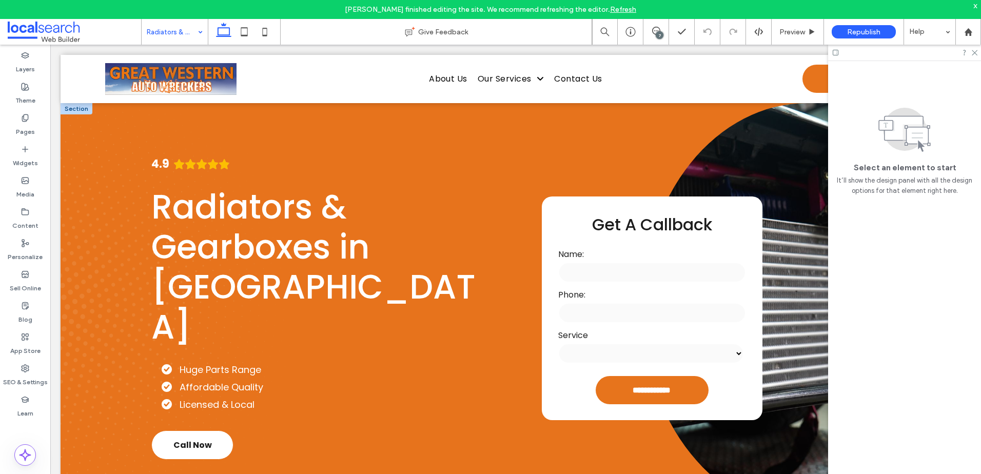
click at [780, 134] on link at bounding box center [807, 308] width 329 height 411
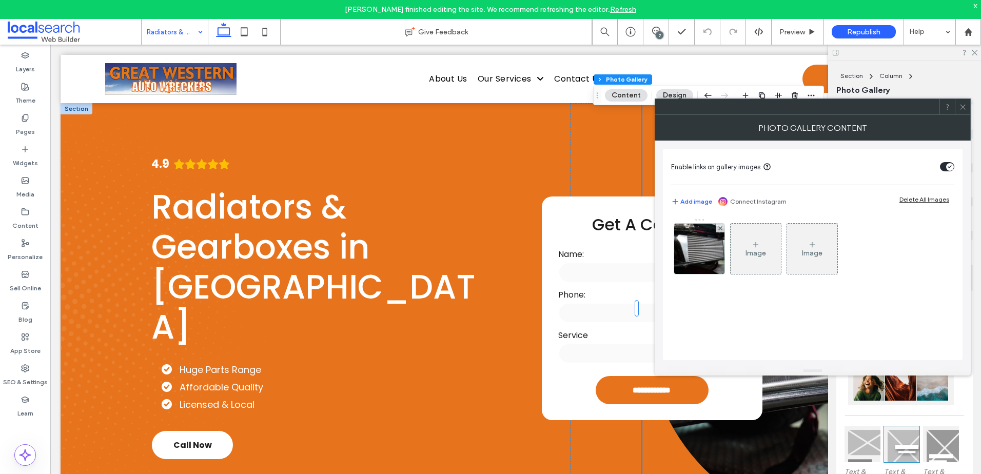
click at [948, 166] on icon "toggle" at bounding box center [950, 166] width 4 height 3
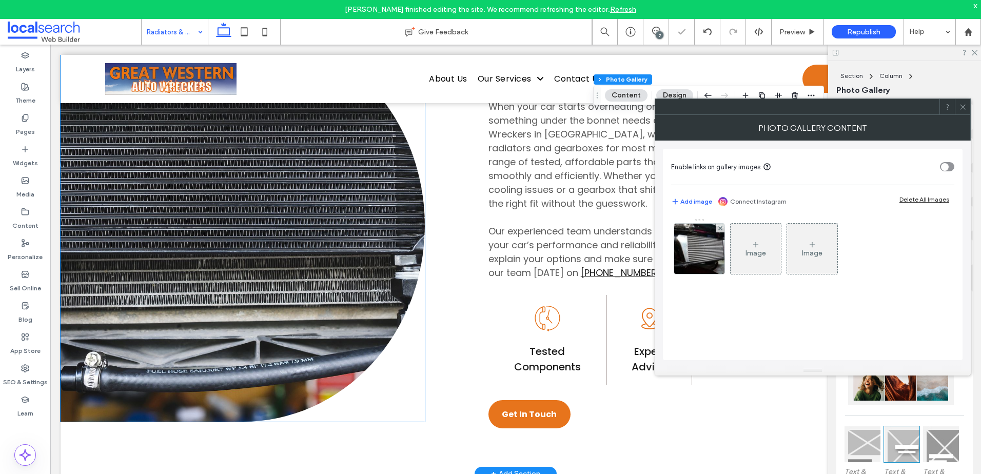
scroll to position [616, 0]
click at [331, 217] on link at bounding box center [243, 225] width 364 height 393
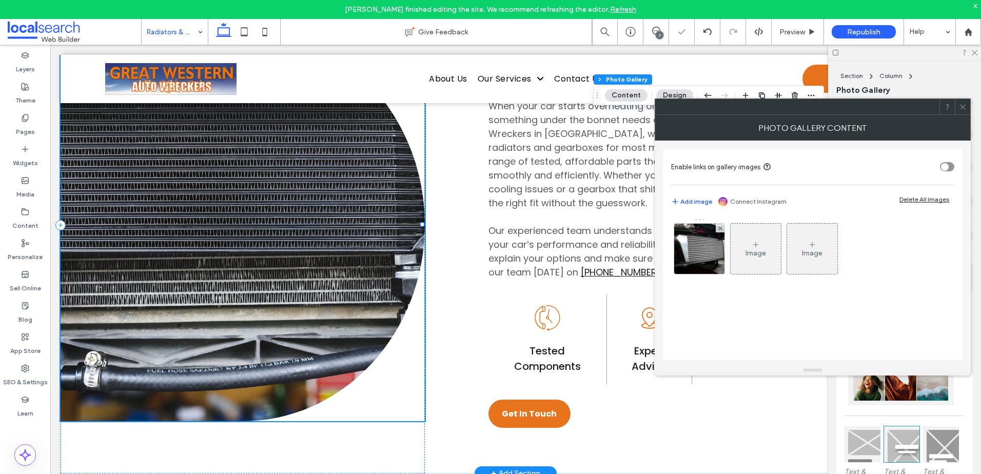
click at [331, 217] on link at bounding box center [243, 225] width 364 height 393
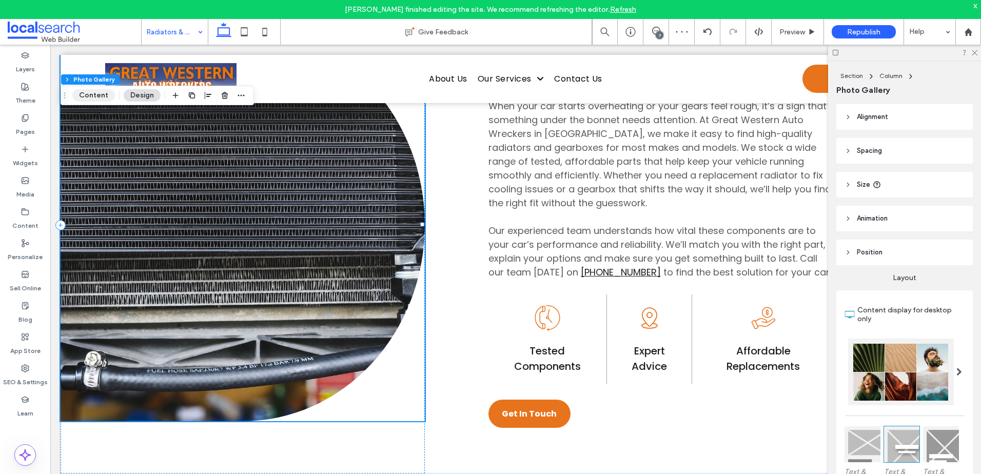
click at [98, 92] on button "Content" at bounding box center [93, 95] width 43 height 12
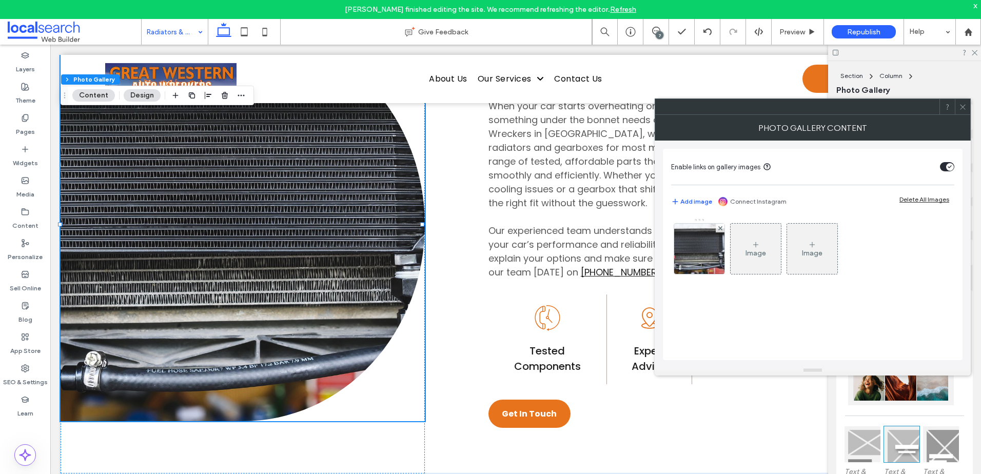
click at [945, 166] on div "toggle" at bounding box center [947, 166] width 14 height 9
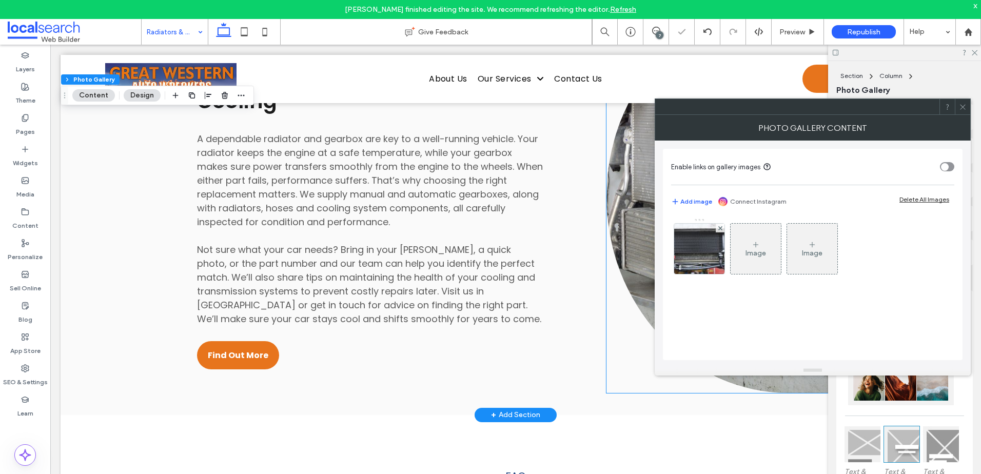
scroll to position [1027, 0]
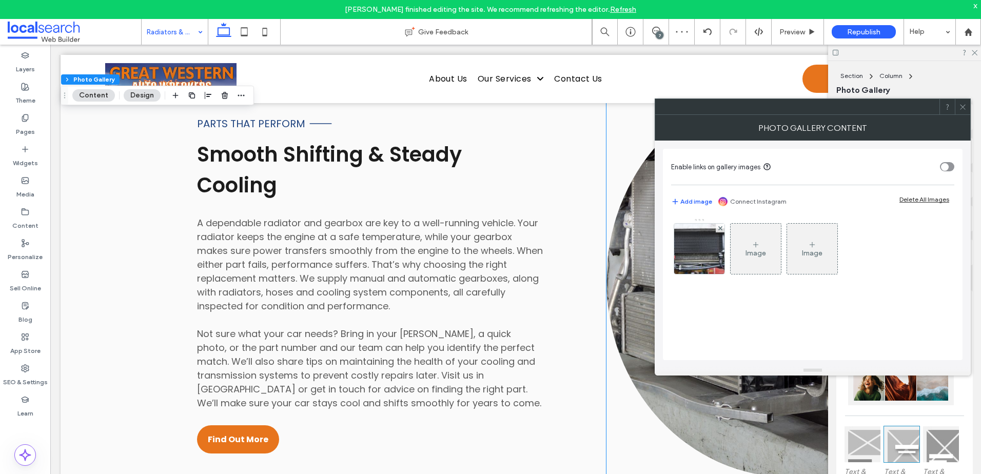
click at [623, 224] on link at bounding box center [789, 281] width 364 height 393
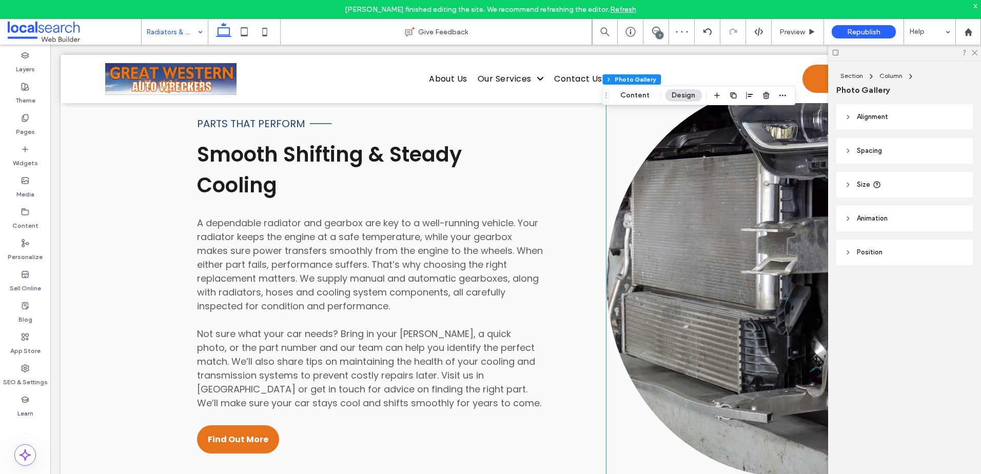
click at [623, 224] on link at bounding box center [789, 281] width 364 height 393
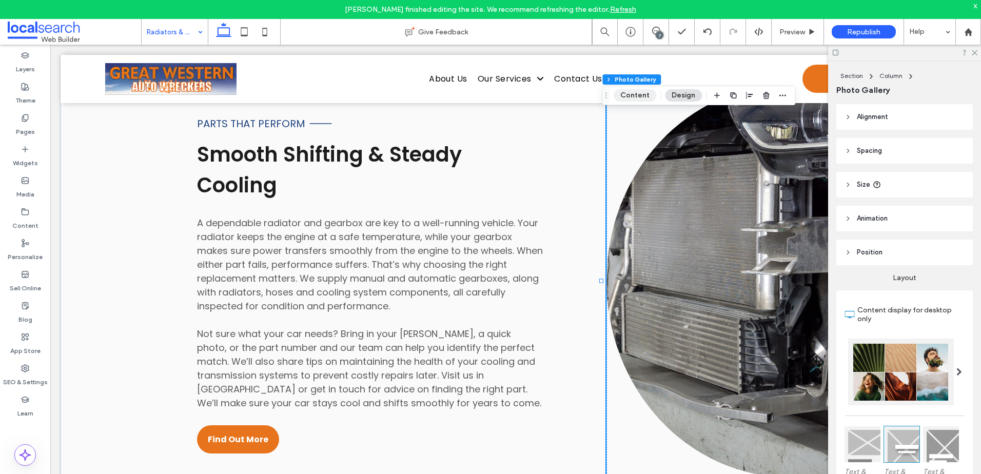
click at [634, 94] on button "Content" at bounding box center [635, 95] width 43 height 12
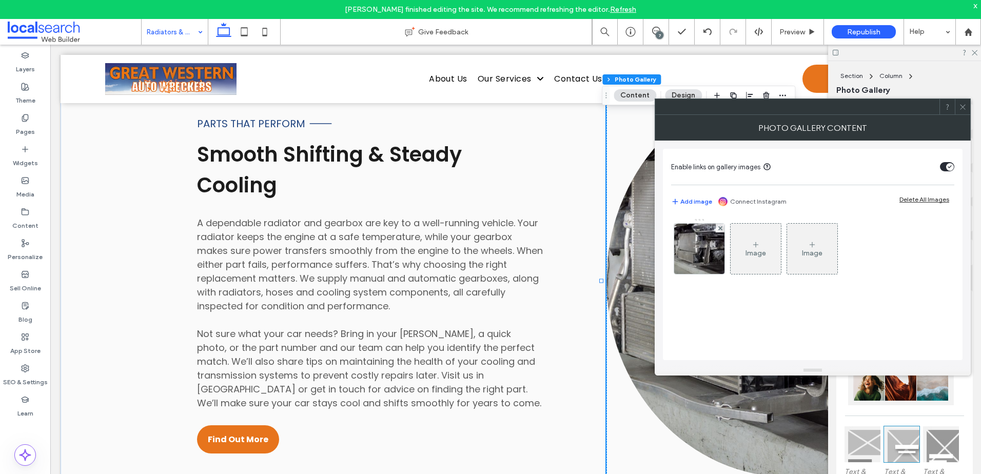
click at [952, 168] on div "toggle" at bounding box center [951, 167] width 8 height 8
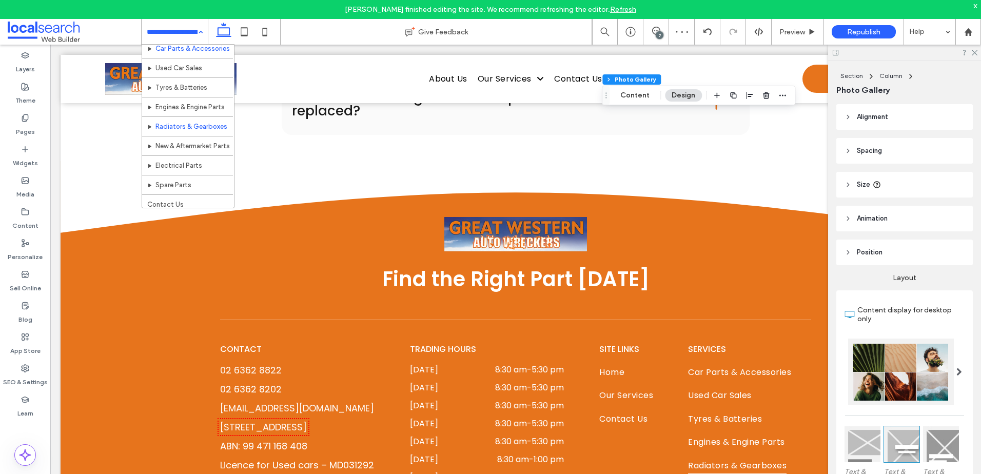
scroll to position [50, 0]
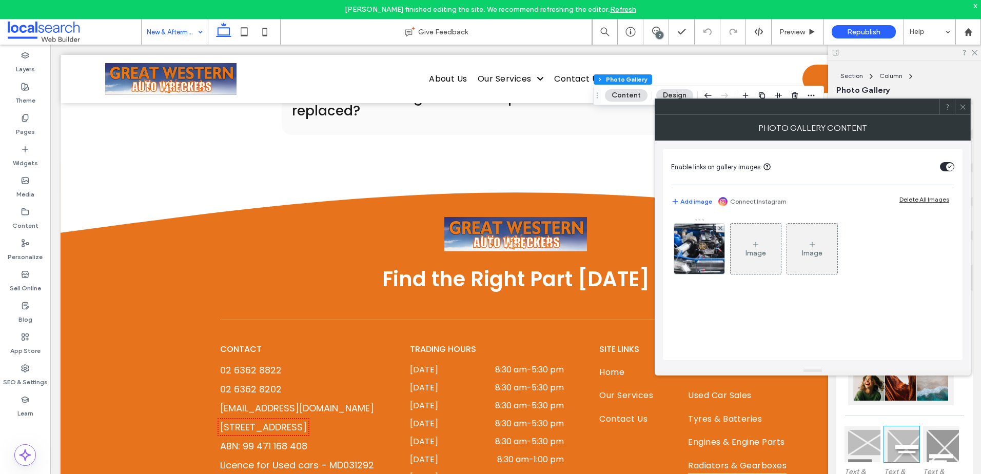
click at [944, 170] on div "toggle" at bounding box center [947, 166] width 14 height 9
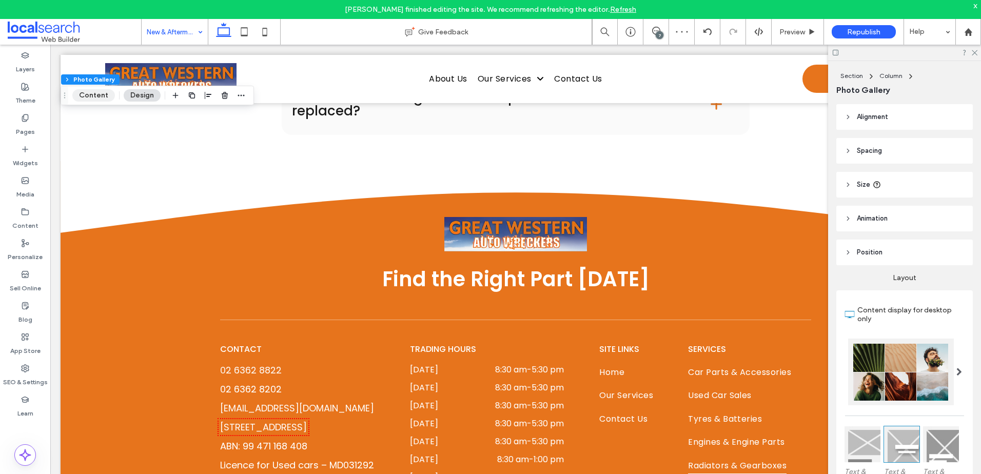
click at [84, 92] on button "Content" at bounding box center [93, 95] width 43 height 12
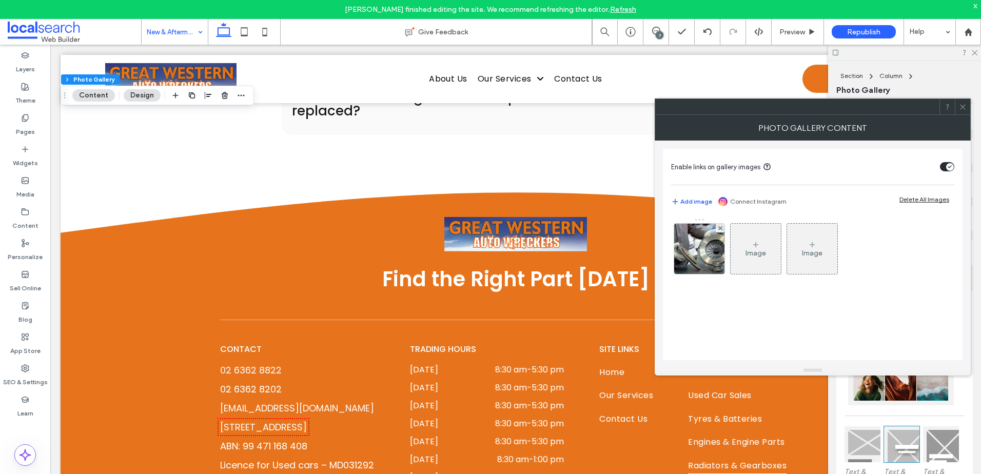
click at [948, 166] on icon "toggle" at bounding box center [950, 166] width 4 height 3
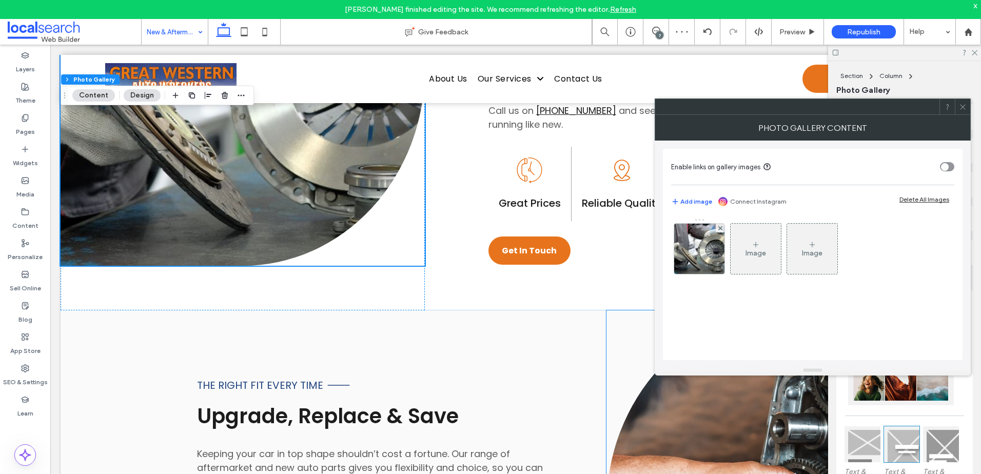
scroll to position [770, 0]
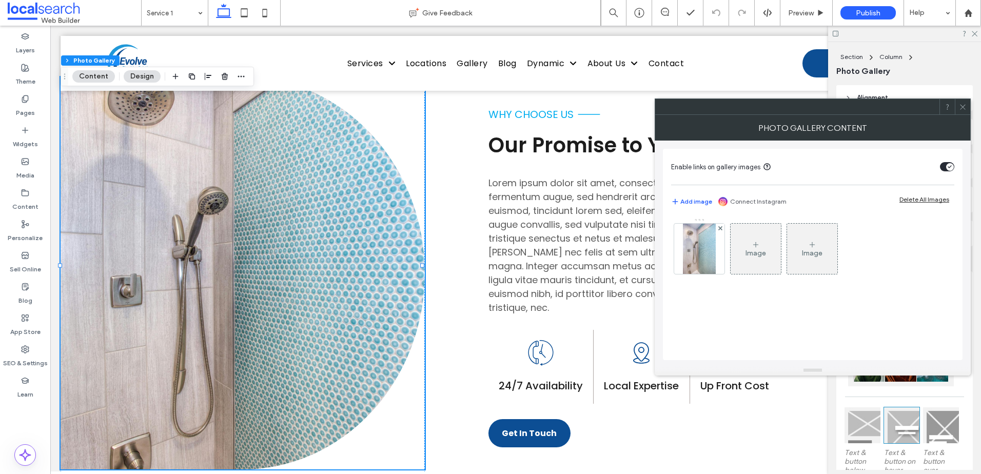
click at [963, 109] on icon at bounding box center [963, 107] width 8 height 8
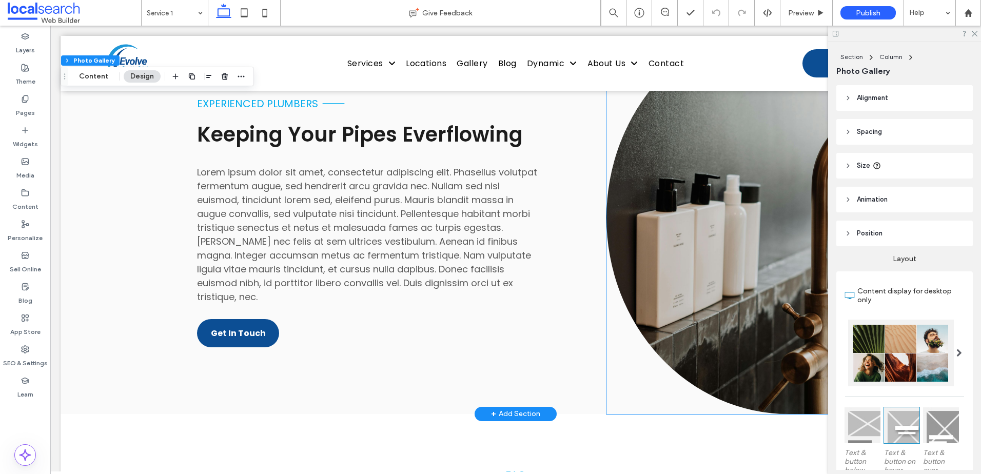
scroll to position [938, 0]
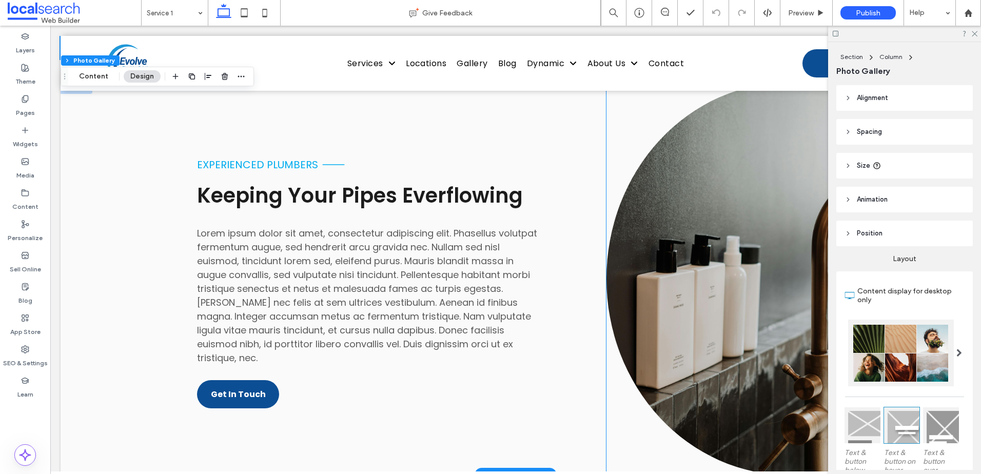
click at [682, 211] on link at bounding box center [789, 279] width 364 height 393
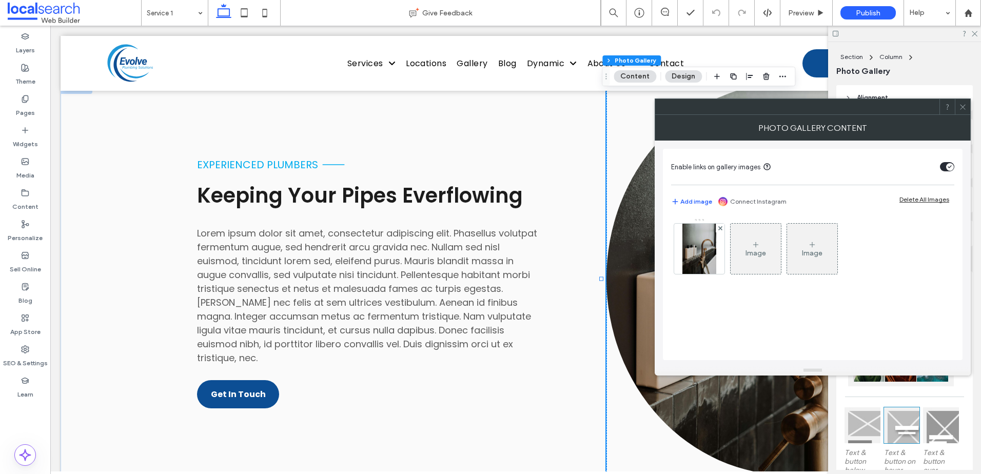
click at [965, 108] on icon at bounding box center [963, 107] width 8 height 8
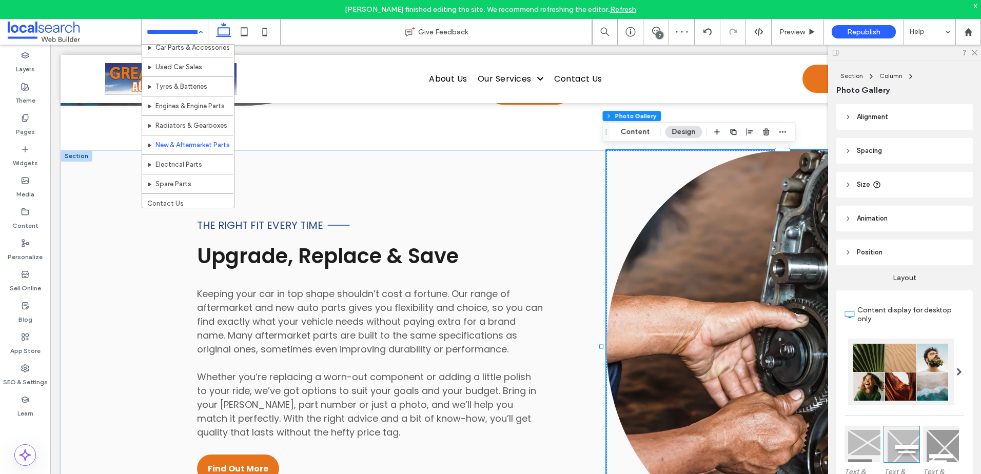
scroll to position [50, 0]
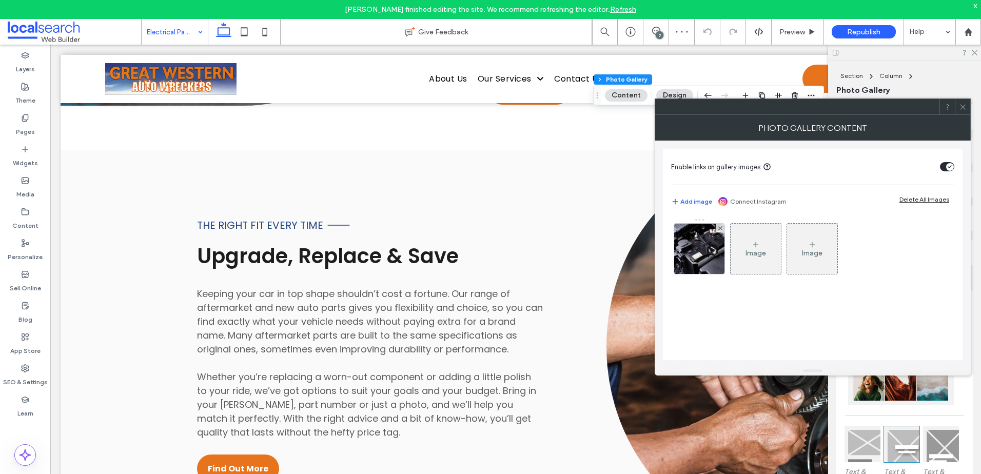
click at [947, 164] on div "toggle" at bounding box center [951, 167] width 8 height 8
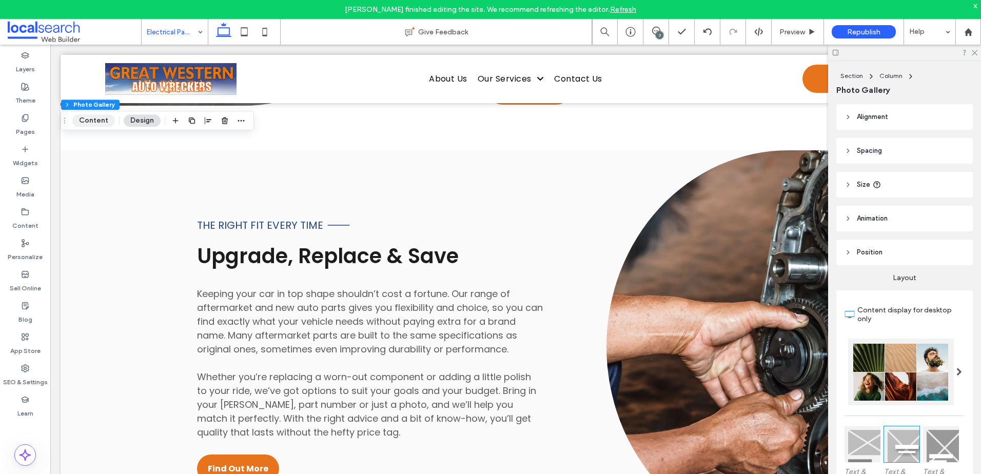
click at [100, 121] on button "Content" at bounding box center [93, 120] width 43 height 12
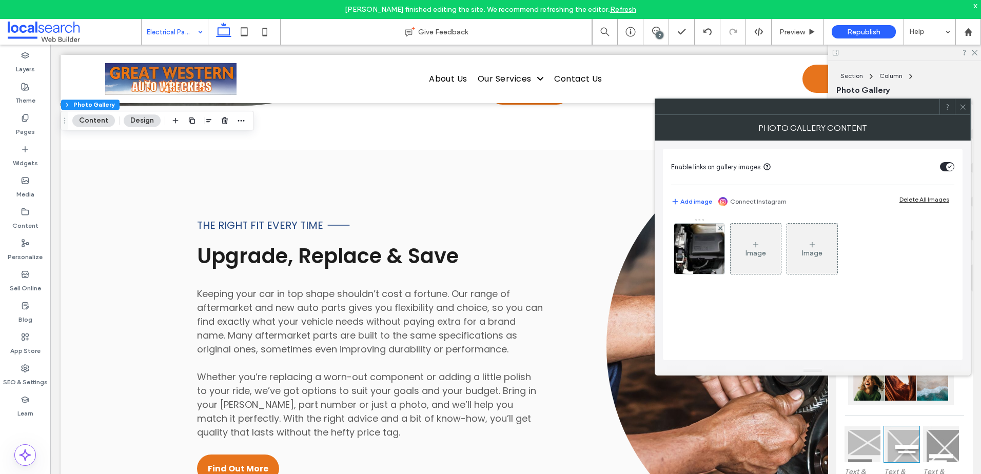
click at [948, 166] on div "toggle" at bounding box center [951, 167] width 8 height 8
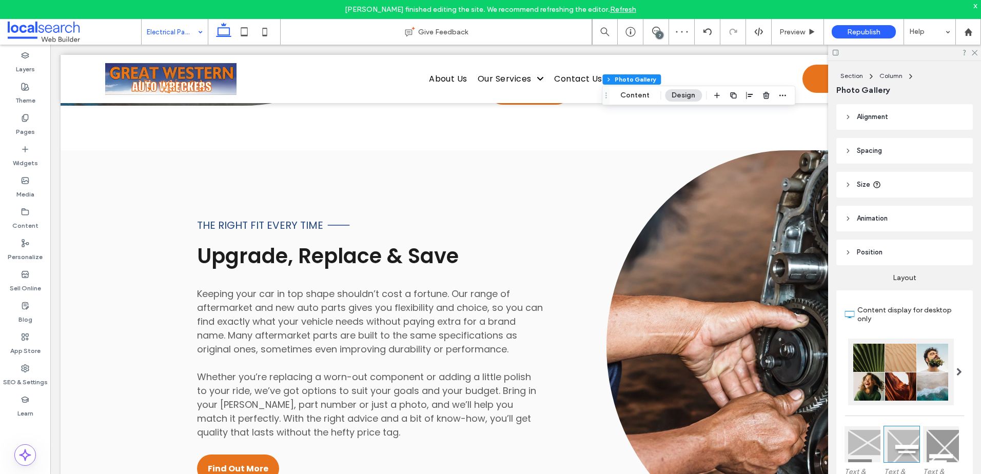
click at [633, 104] on div "Section Column Photo Gallery Content Design" at bounding box center [699, 96] width 194 height 20
click at [636, 97] on button "Content" at bounding box center [635, 95] width 43 height 12
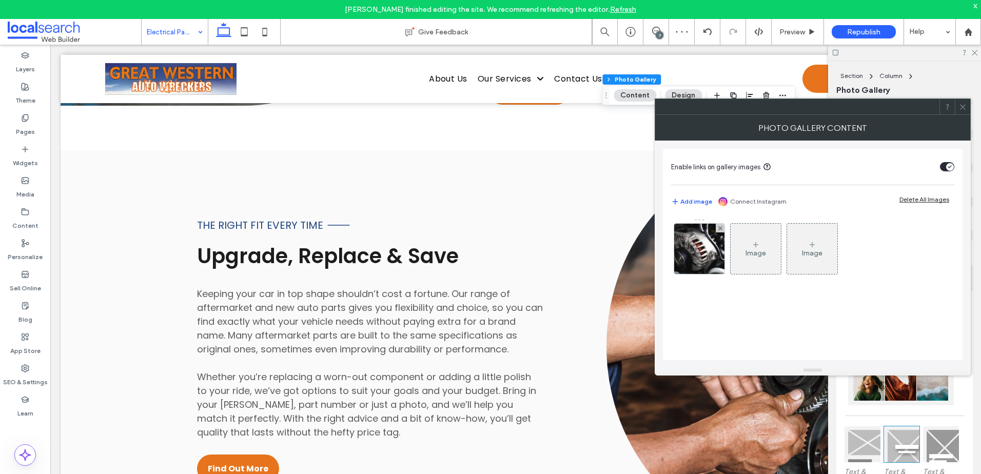
click at [947, 165] on div "toggle" at bounding box center [951, 167] width 8 height 8
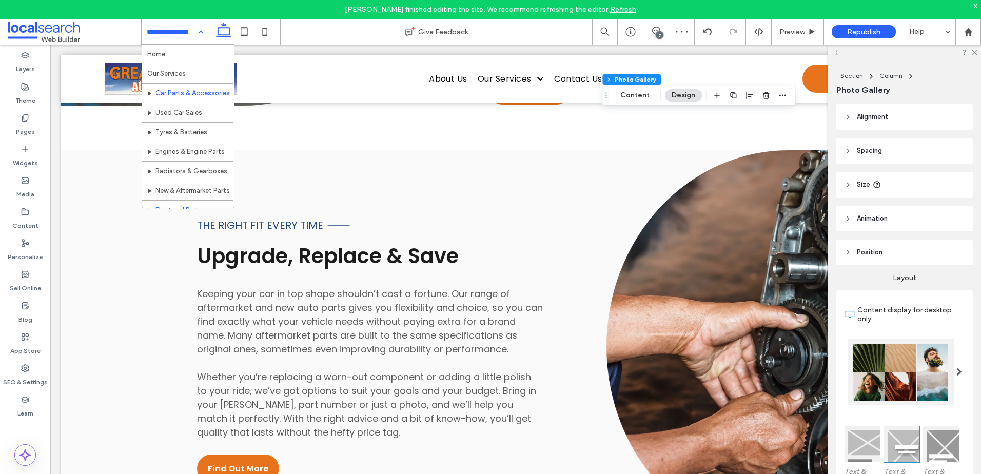
scroll to position [50, 0]
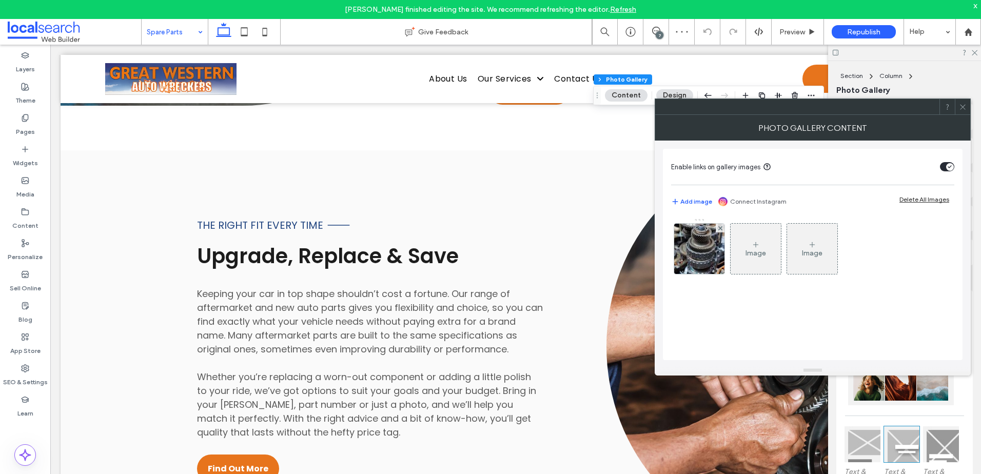
click at [938, 166] on section "Enable links on gallery images" at bounding box center [812, 167] width 283 height 26
click at [947, 167] on div "toggle" at bounding box center [951, 167] width 8 height 8
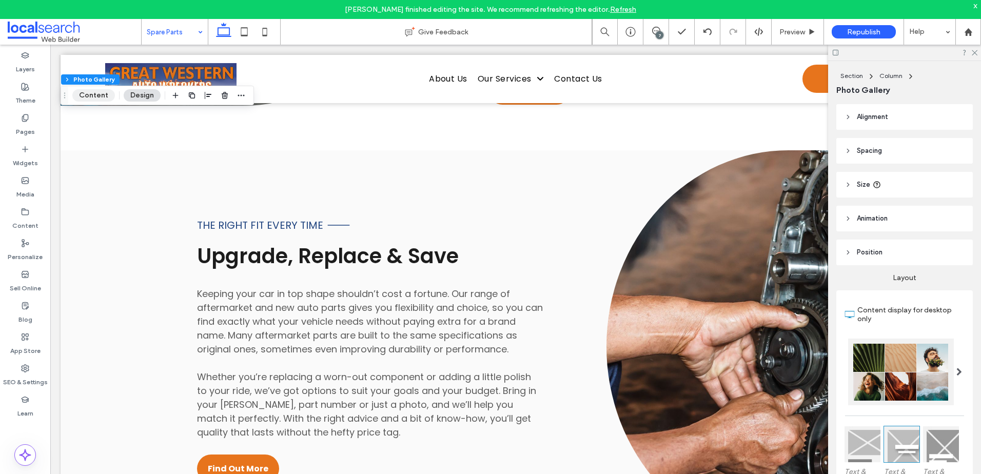
click at [100, 96] on button "Content" at bounding box center [93, 95] width 43 height 12
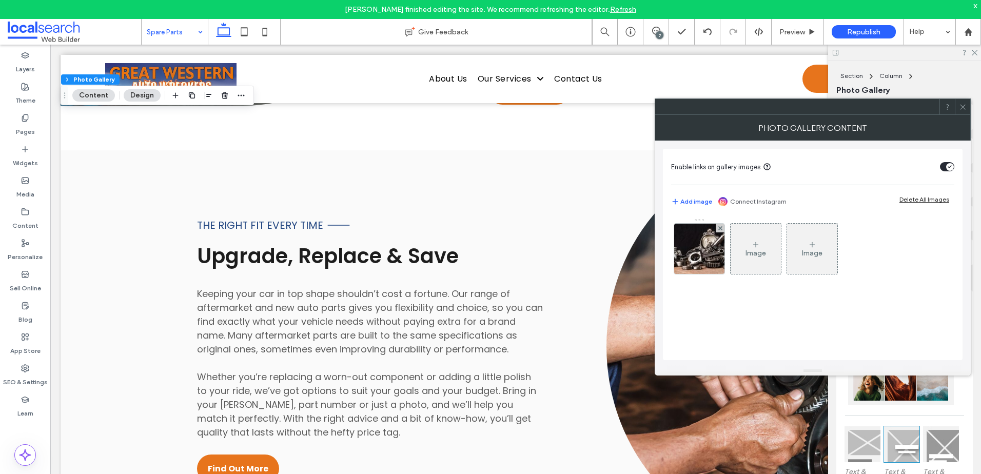
click at [947, 168] on div "toggle" at bounding box center [951, 167] width 8 height 8
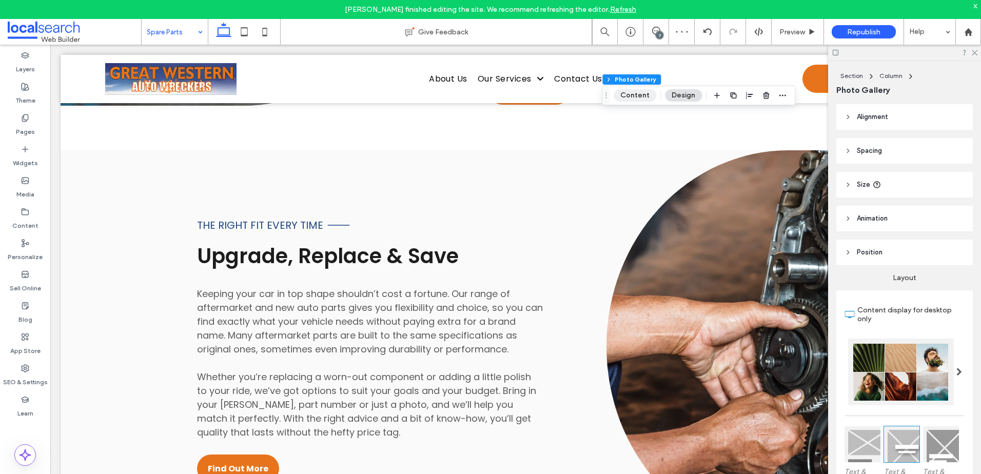
click at [632, 94] on button "Content" at bounding box center [635, 95] width 43 height 12
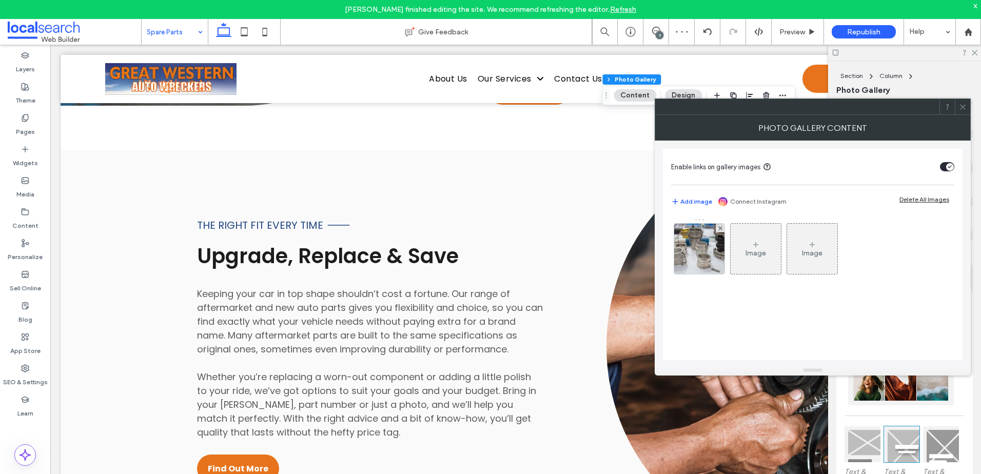
click at [951, 161] on section "Enable links on gallery images" at bounding box center [812, 167] width 283 height 26
click at [954, 164] on div "toggle" at bounding box center [951, 167] width 8 height 8
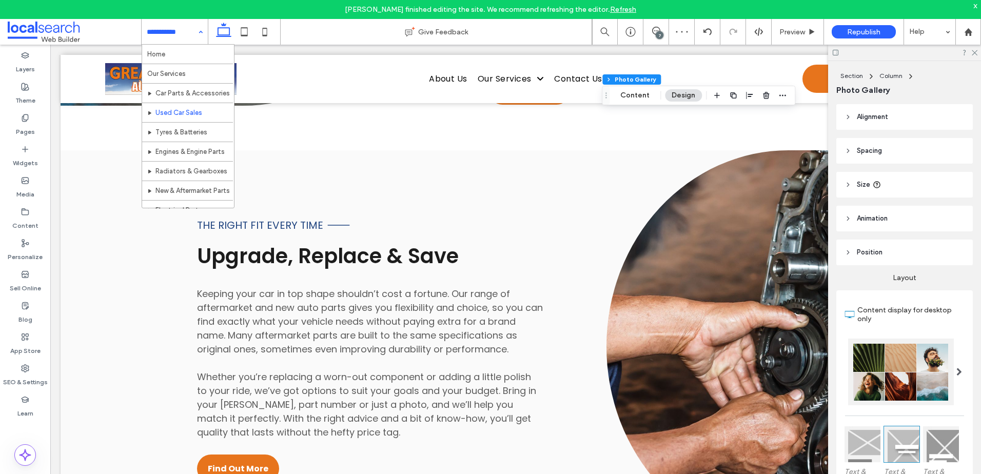
scroll to position [50, 0]
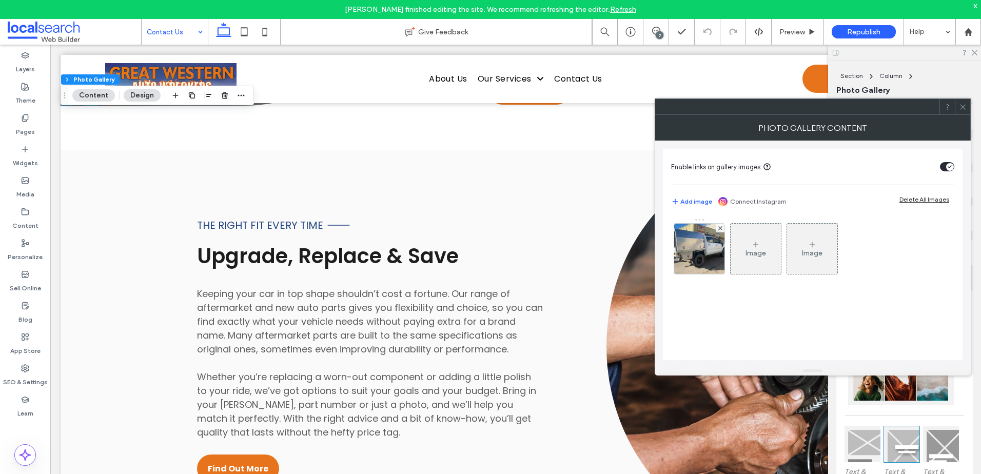
click at [940, 166] on div "toggle" at bounding box center [947, 166] width 14 height 9
